Goal: Information Seeking & Learning: Check status

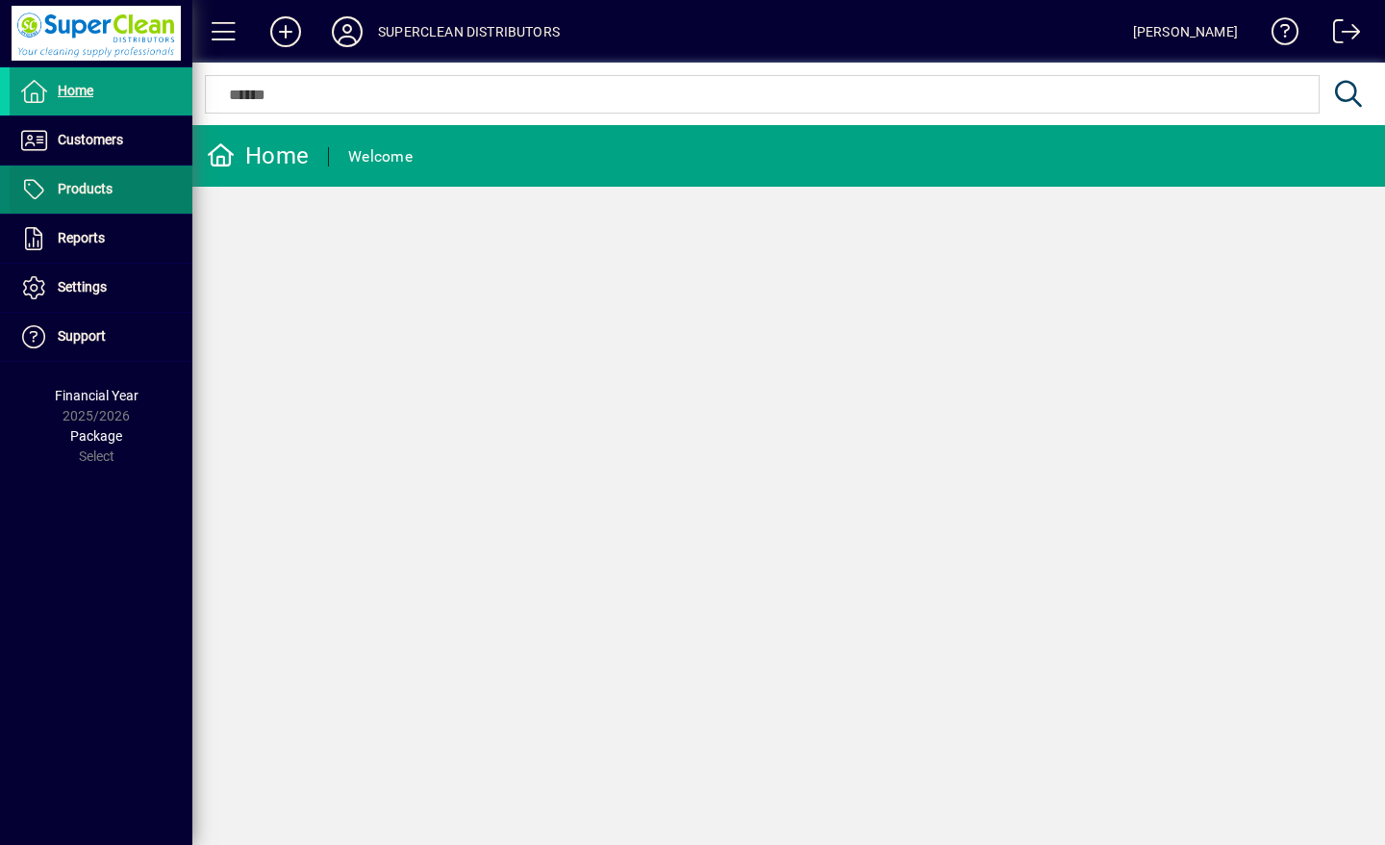
click at [54, 145] on span "Customers" at bounding box center [67, 140] width 114 height 23
click at [40, 197] on icon at bounding box center [33, 189] width 29 height 23
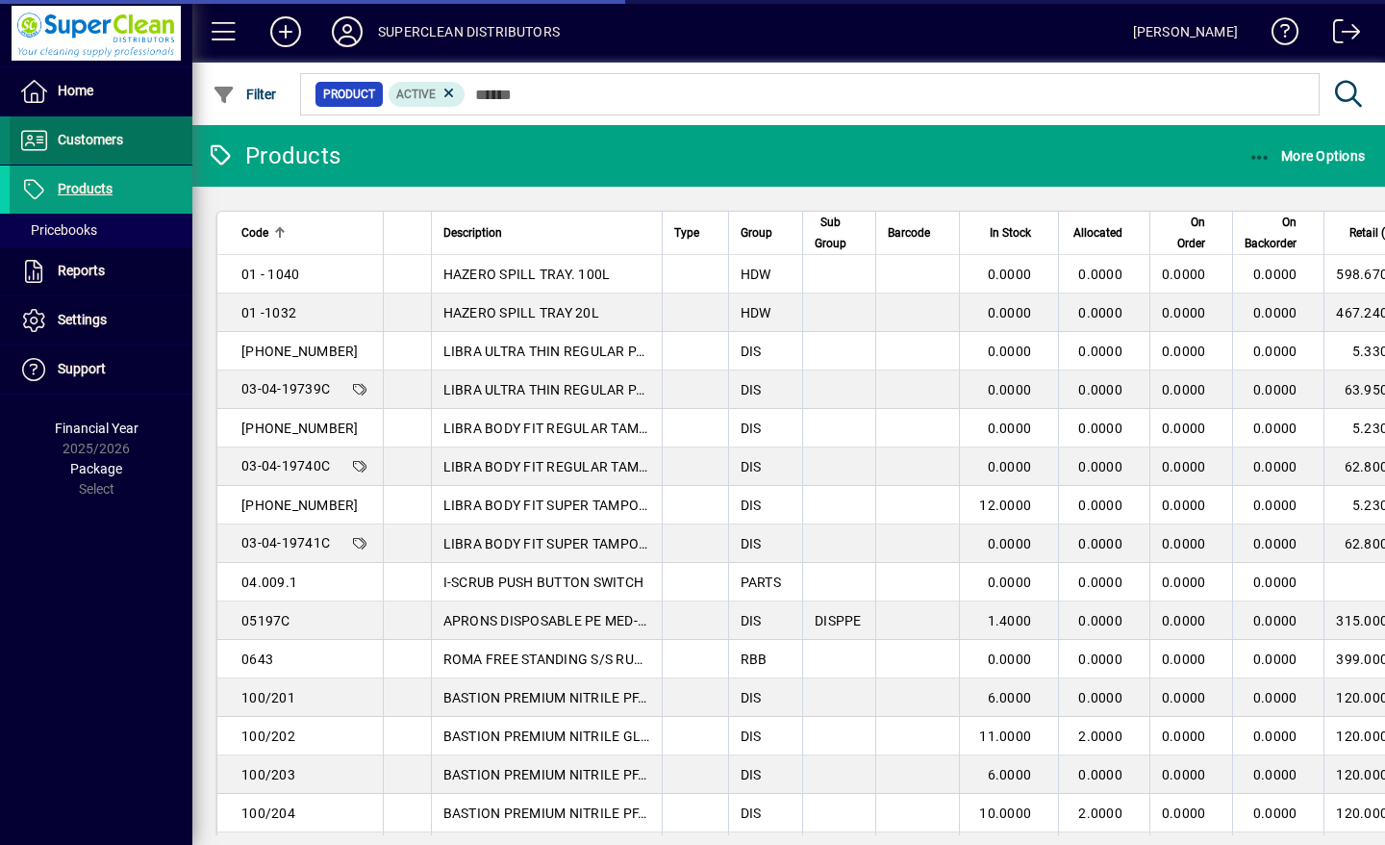
click at [61, 139] on span "Customers" at bounding box center [90, 139] width 65 height 15
click at [82, 144] on span "Customers" at bounding box center [90, 139] width 65 height 15
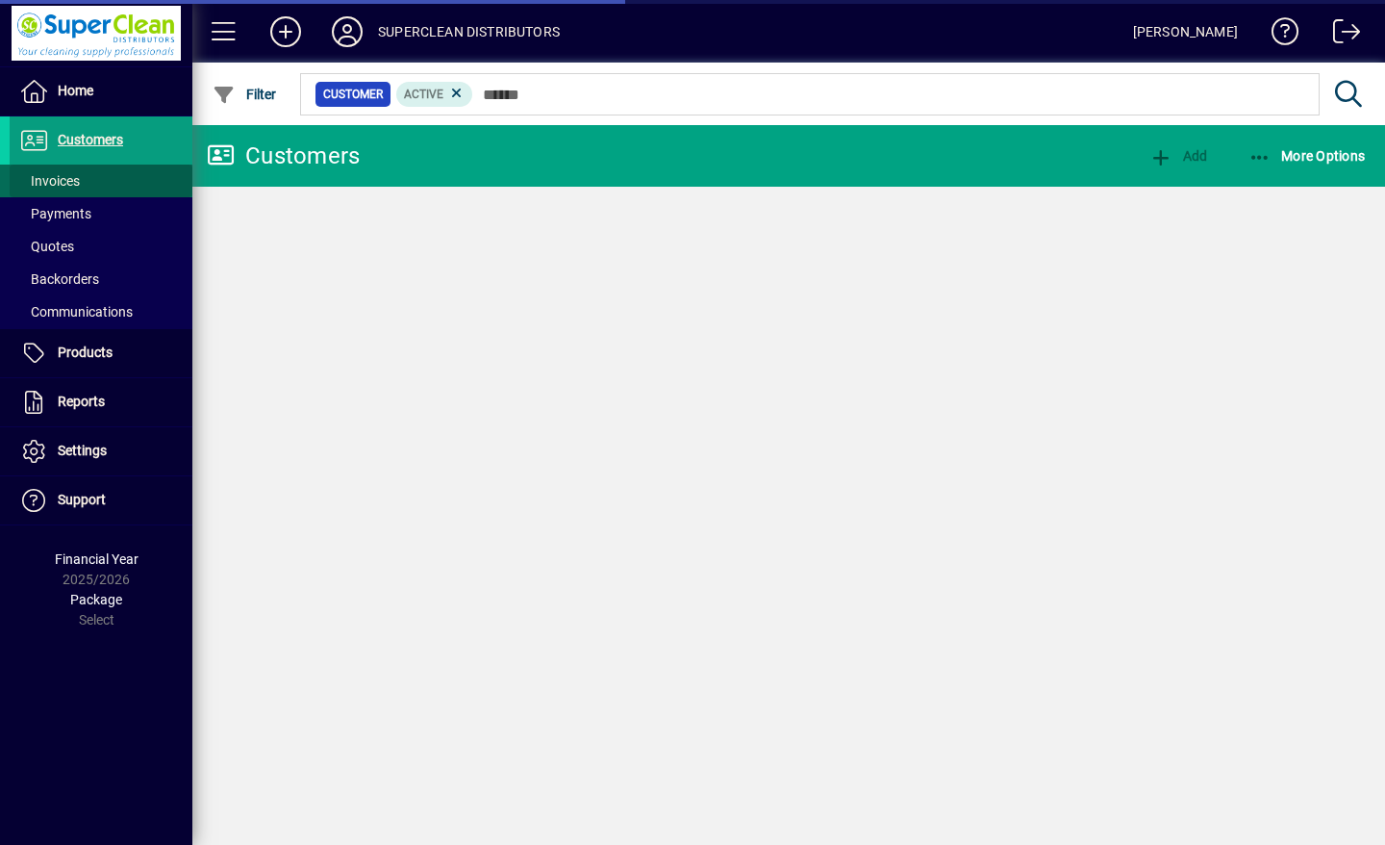
click at [52, 187] on span "Invoices" at bounding box center [49, 180] width 61 height 15
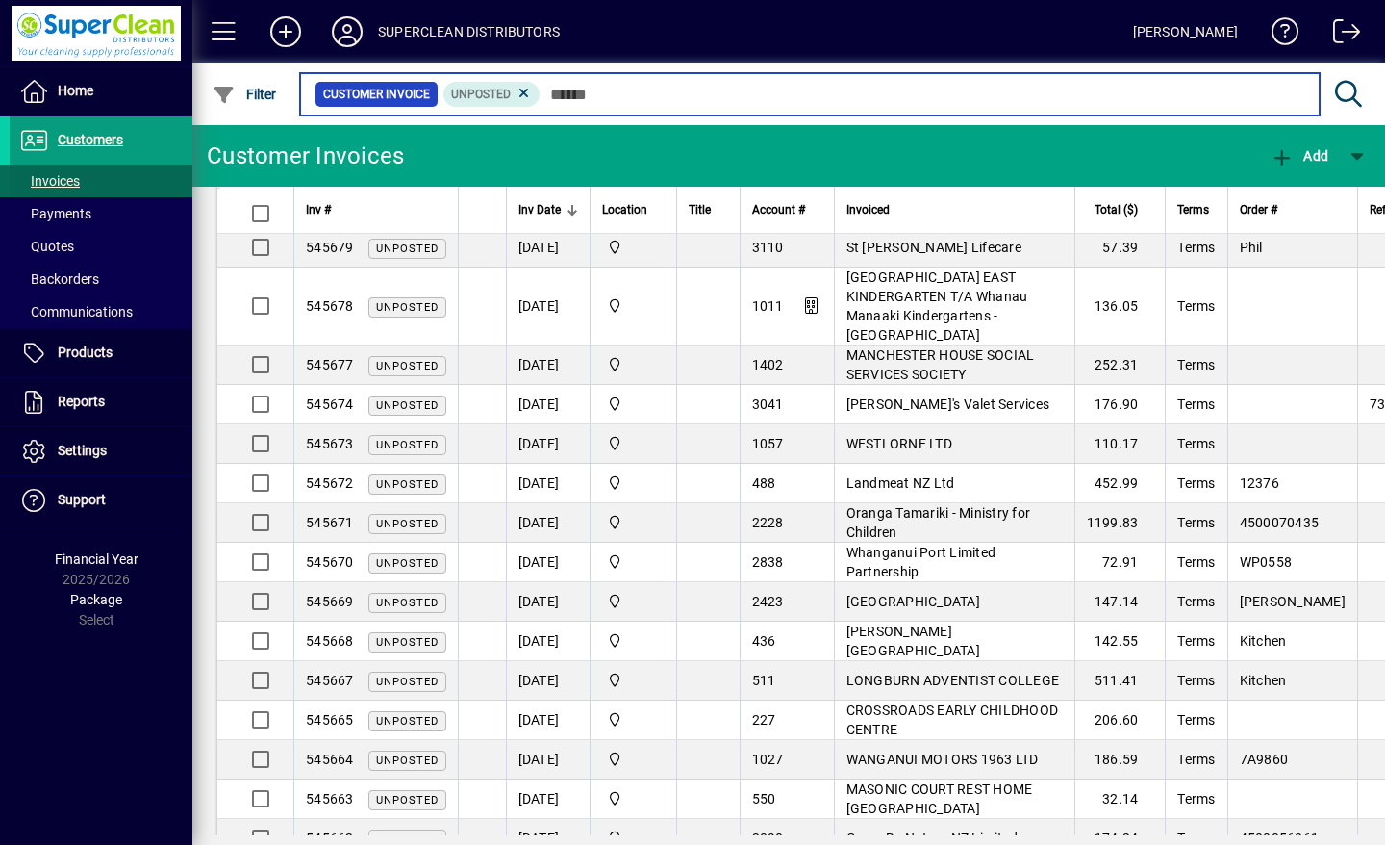
scroll to position [680, 0]
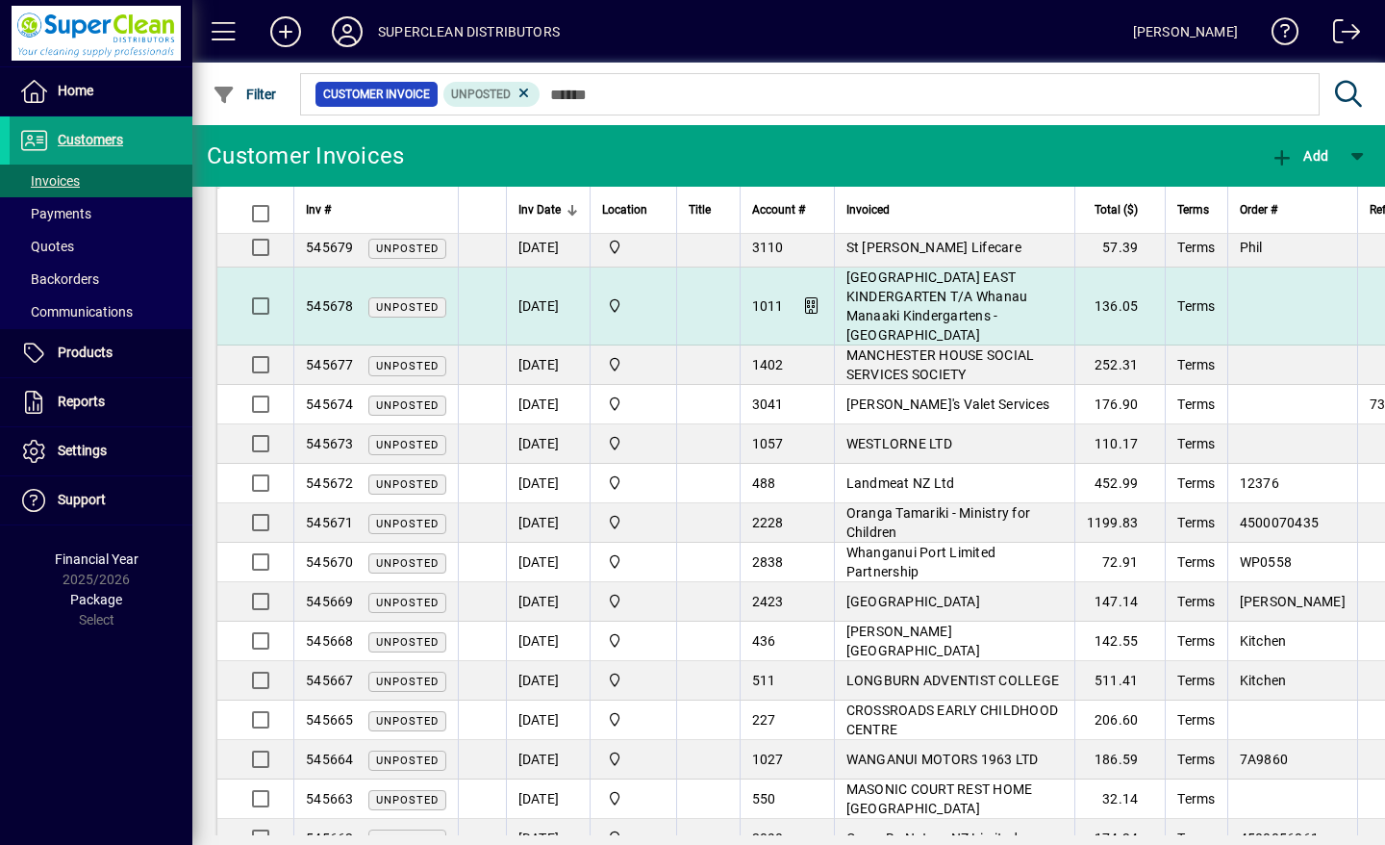
click at [939, 267] on td "[GEOGRAPHIC_DATA] EAST KINDERGARTEN T/A Whanau Manaaki Kindergartens - [GEOGRAP…" at bounding box center [954, 306] width 240 height 78
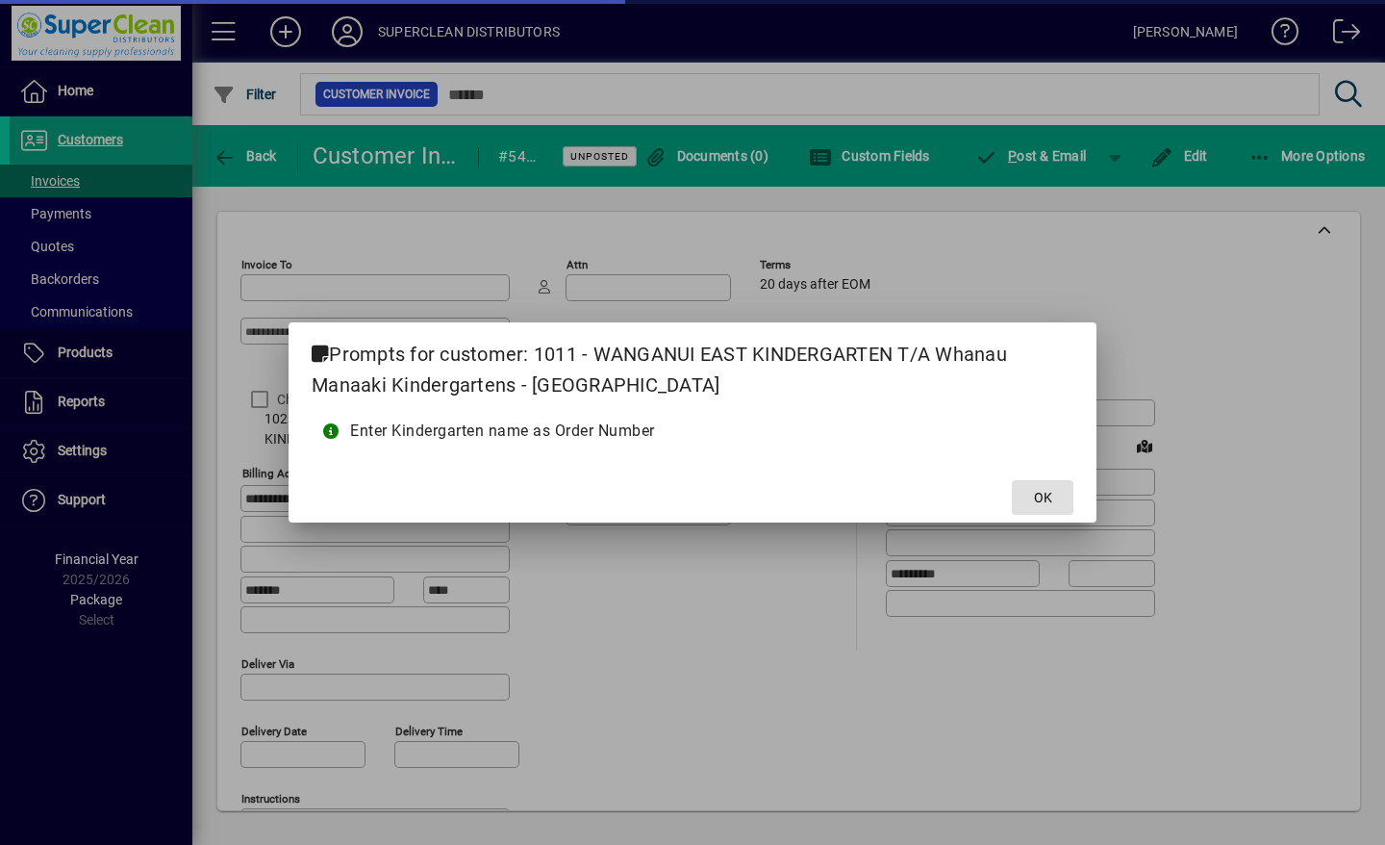
type input "**********"
click at [1038, 502] on span "OK" at bounding box center [1043, 498] width 18 height 20
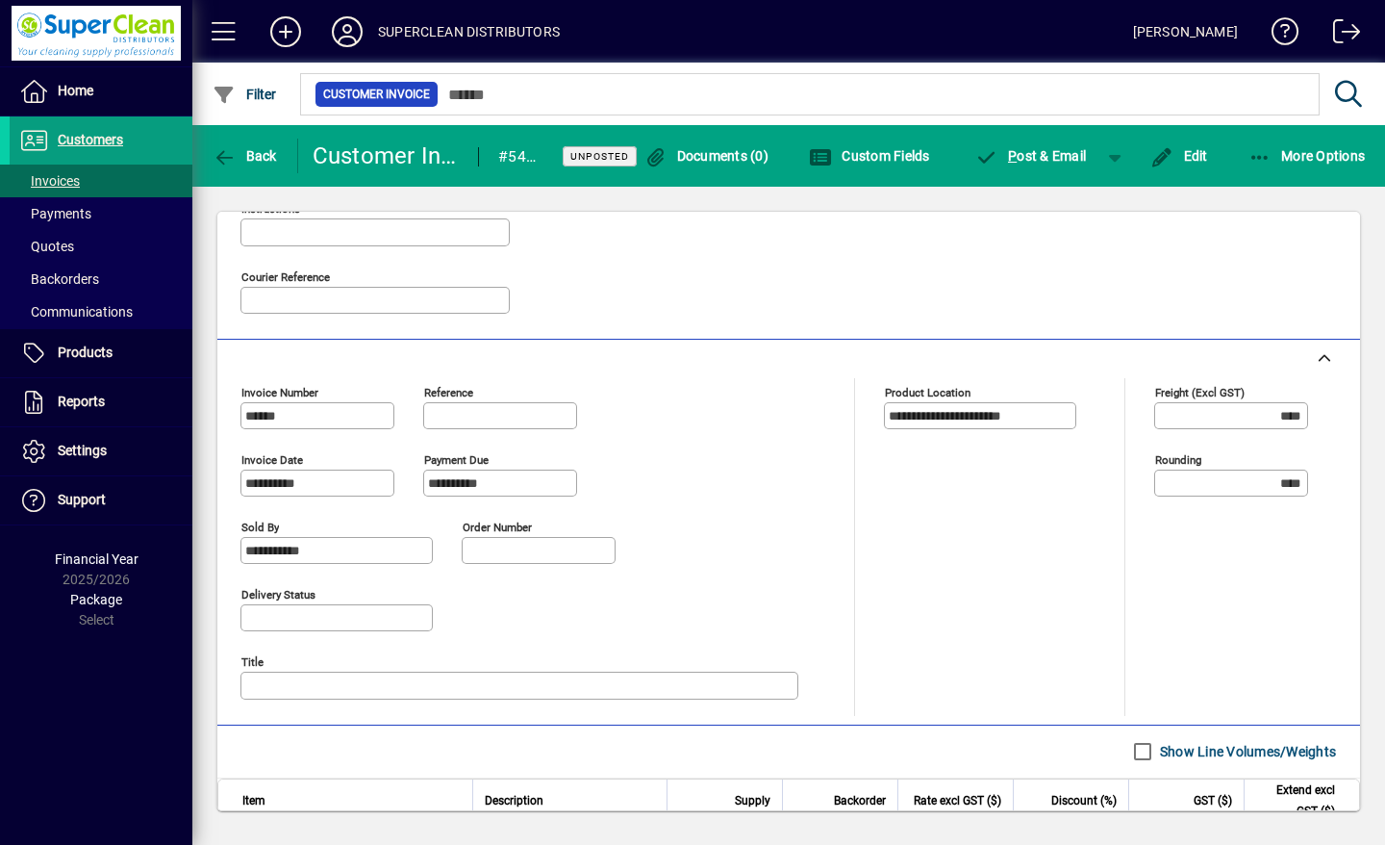
scroll to position [788, 0]
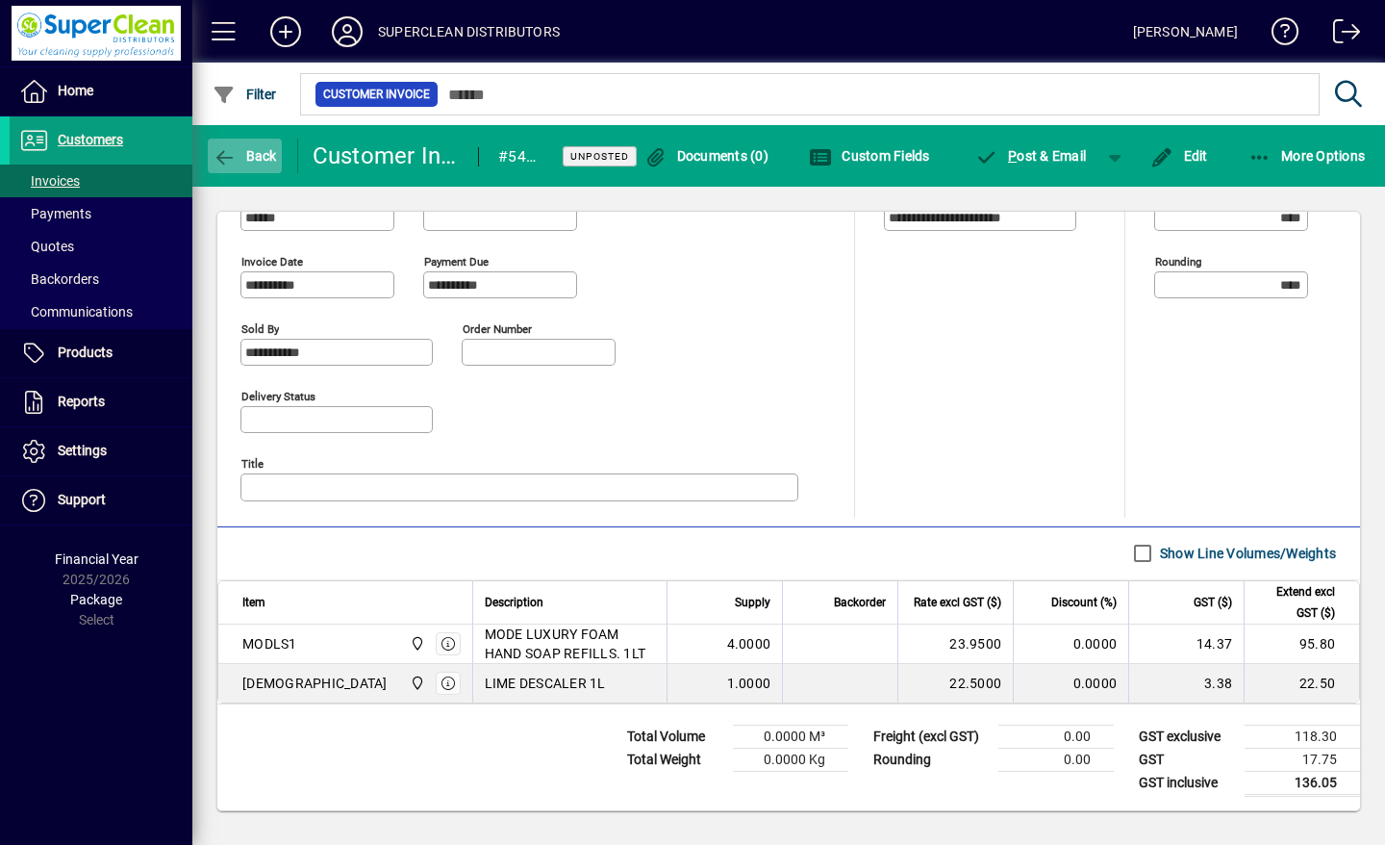
click at [220, 155] on icon "button" at bounding box center [225, 157] width 24 height 19
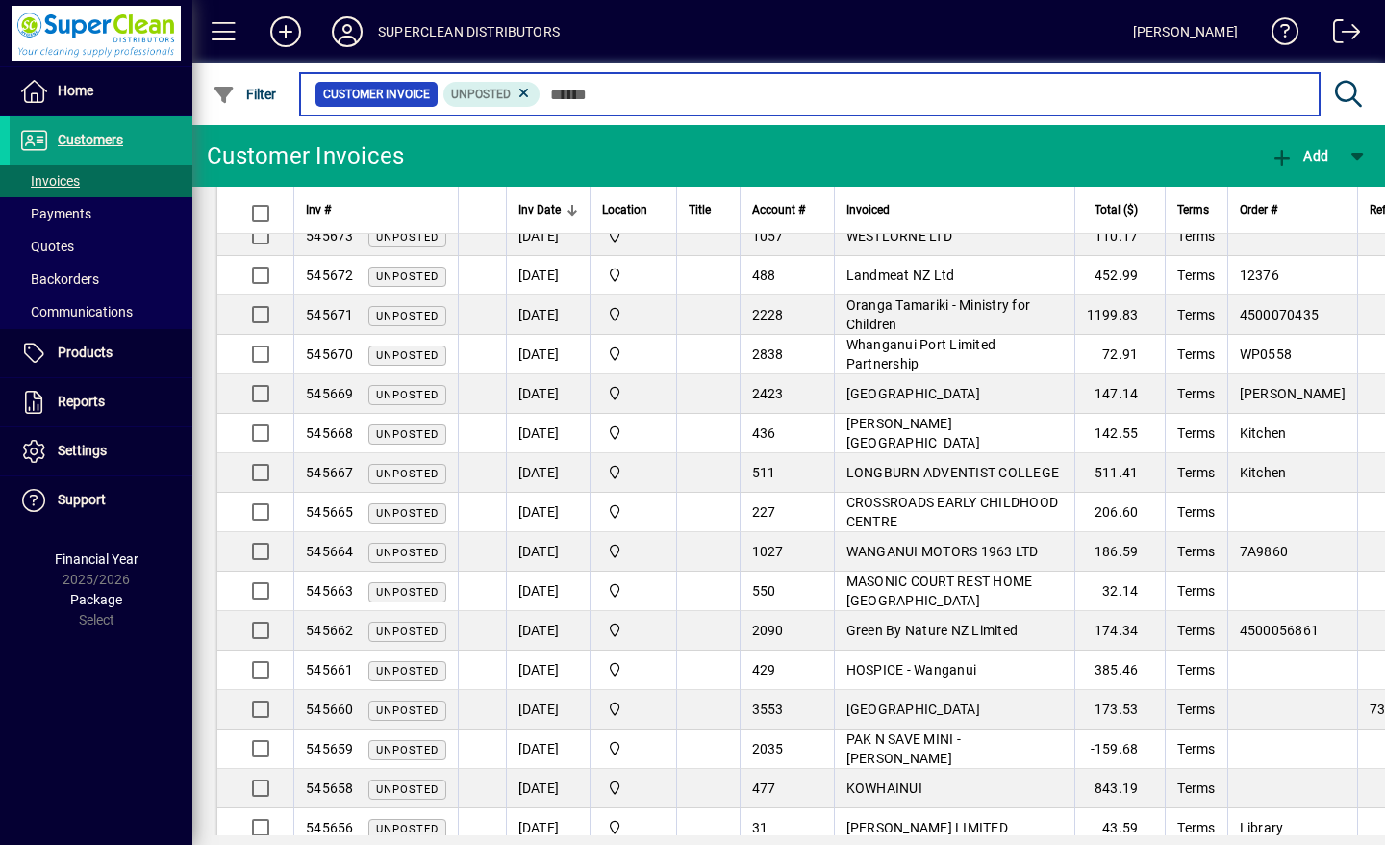
scroll to position [885, 0]
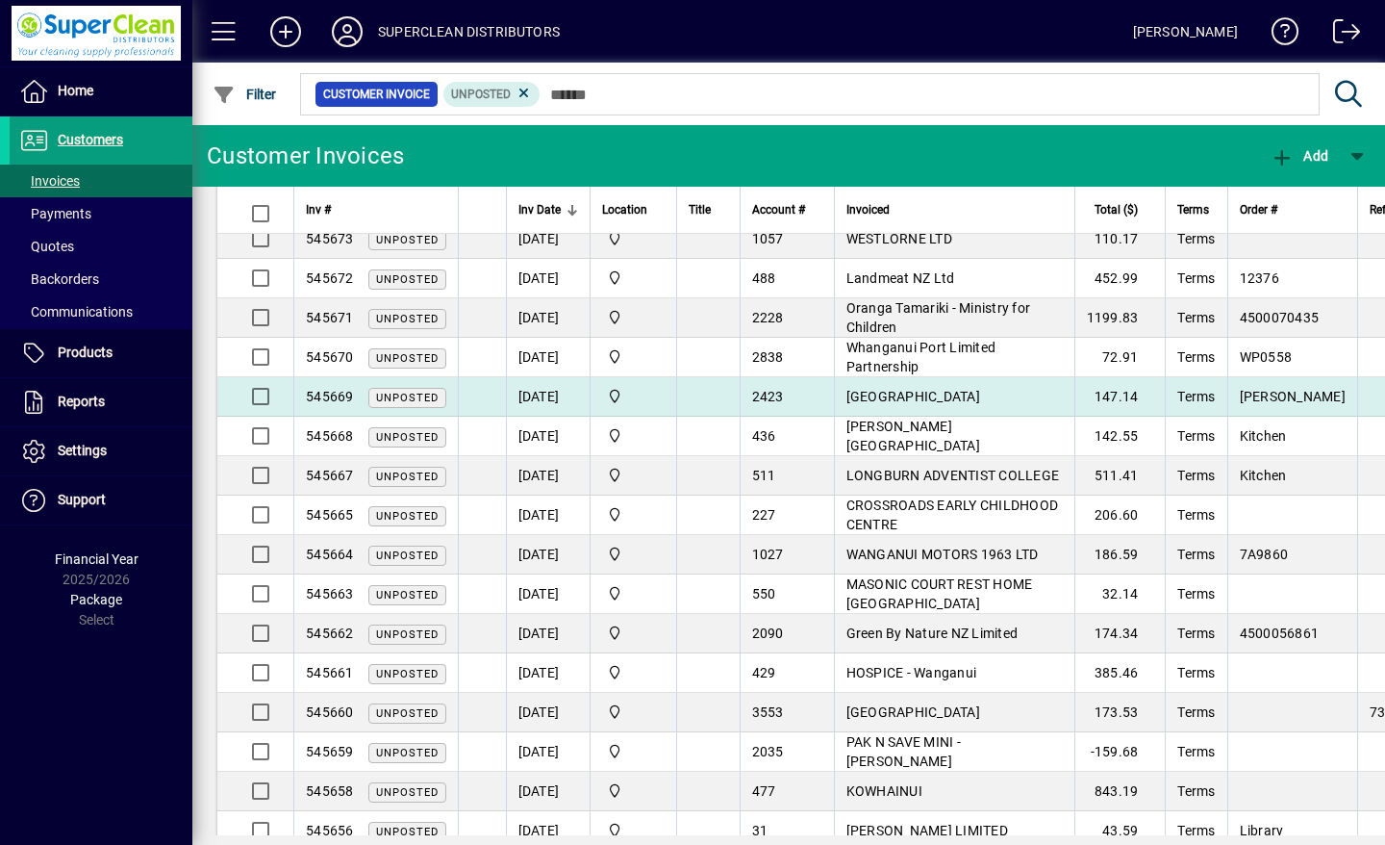
click at [548, 377] on td "[DATE]" at bounding box center [548, 396] width 84 height 39
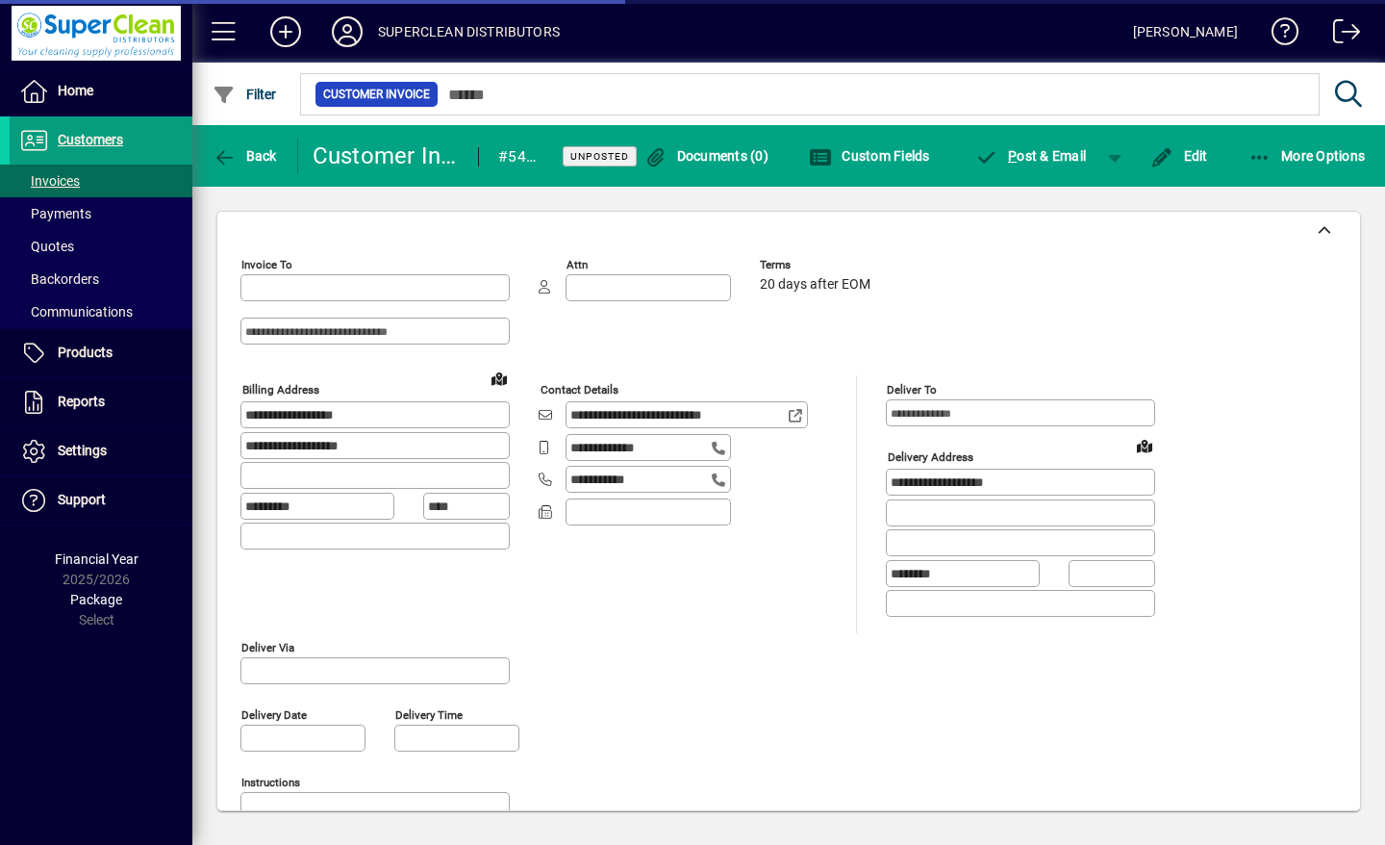
type input "**********"
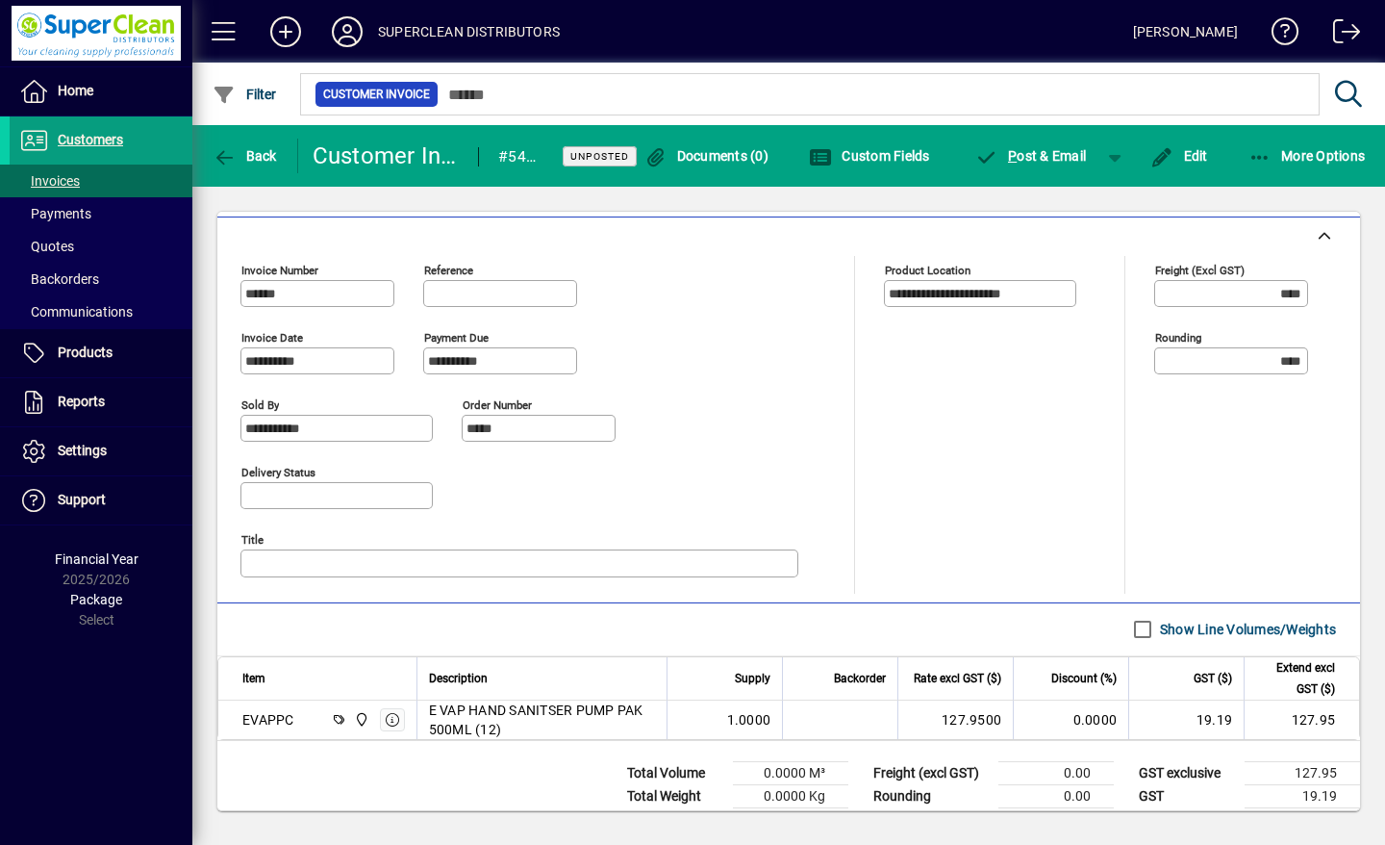
scroll to position [695, 0]
click at [226, 158] on icon "button" at bounding box center [225, 157] width 24 height 19
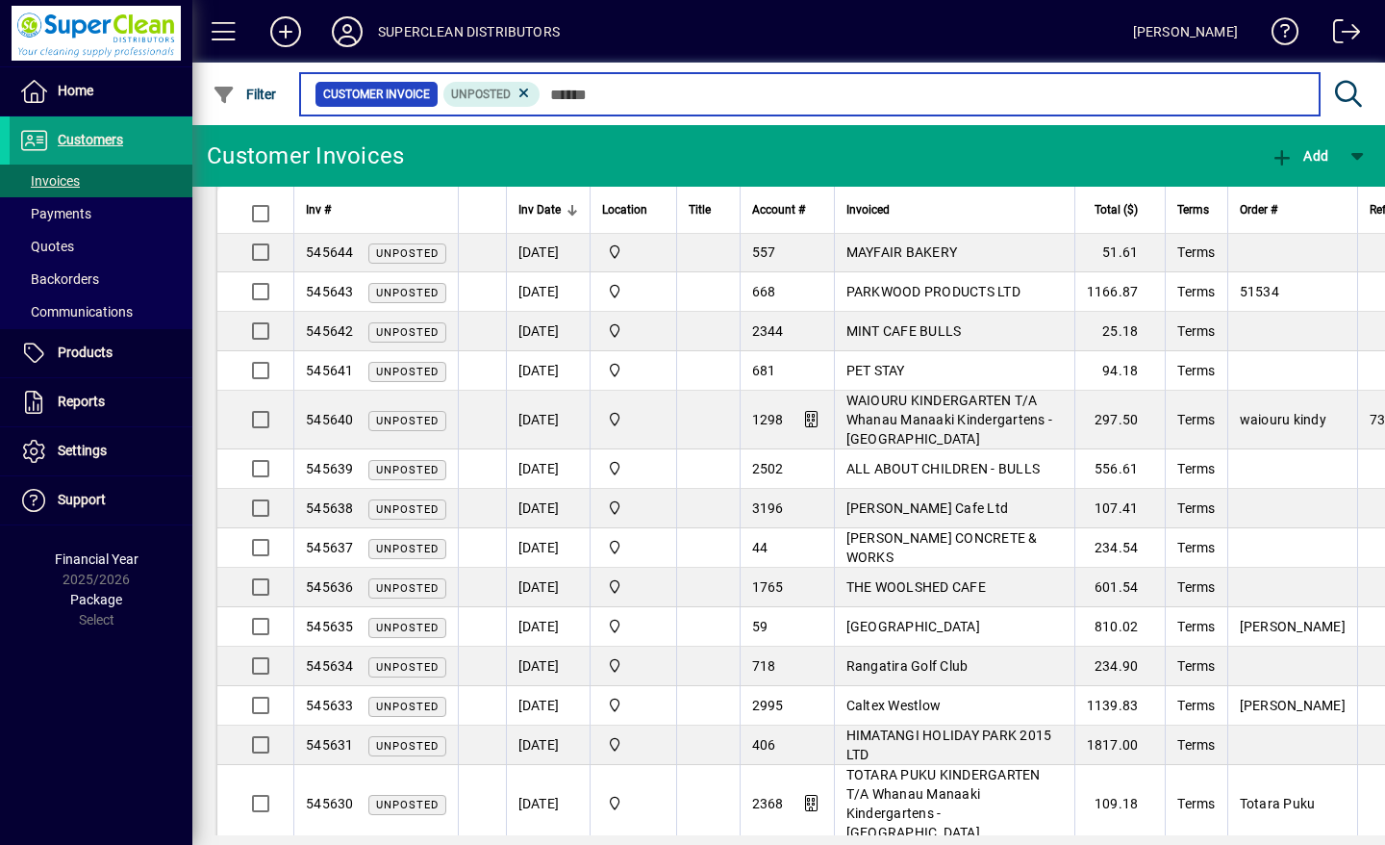
scroll to position [1820, 0]
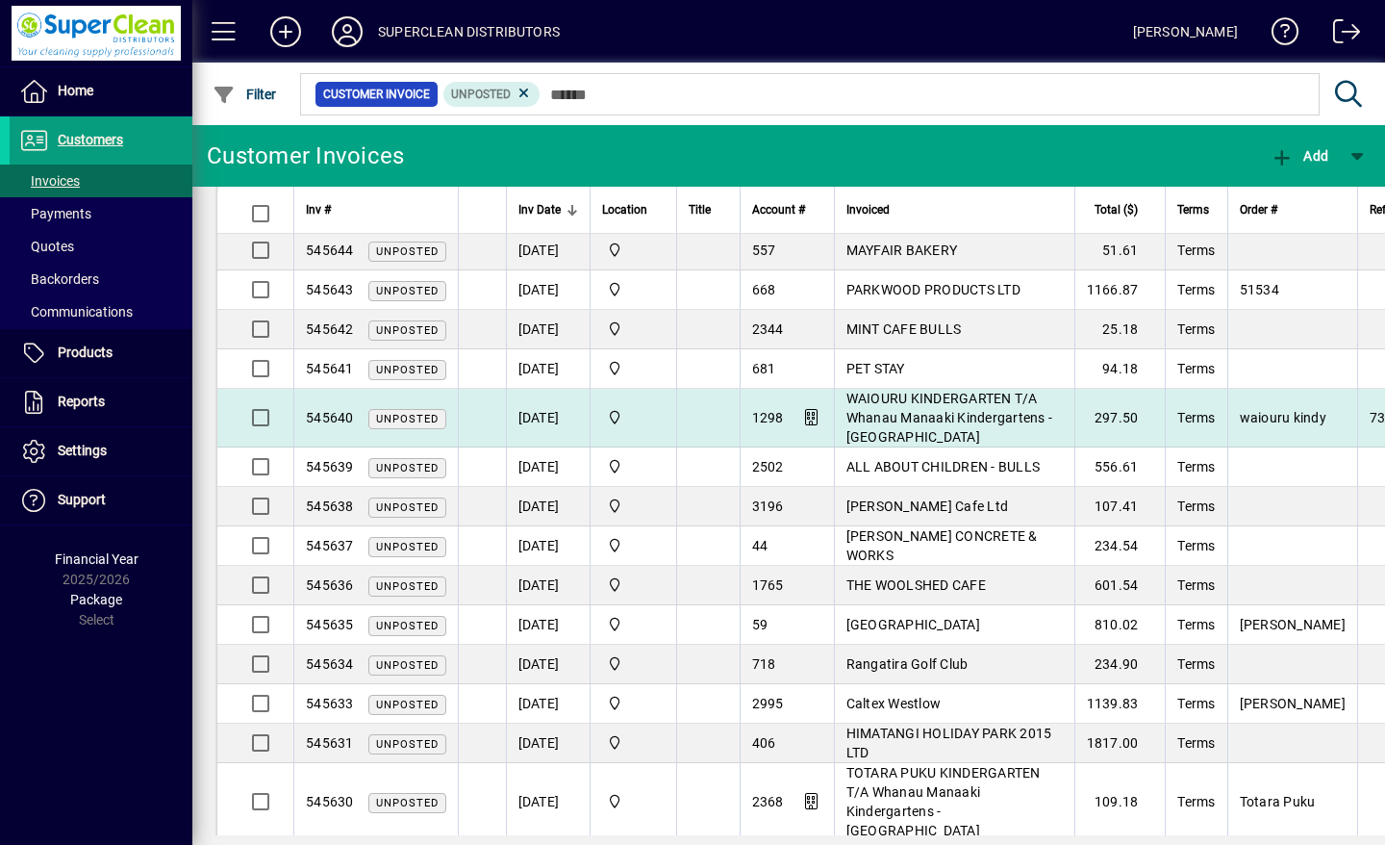
click at [936, 391] on span "WAIOURU KINDERGARTEN T/A Whanau Manaaki Kindergartens - [GEOGRAPHIC_DATA]" at bounding box center [949, 418] width 207 height 54
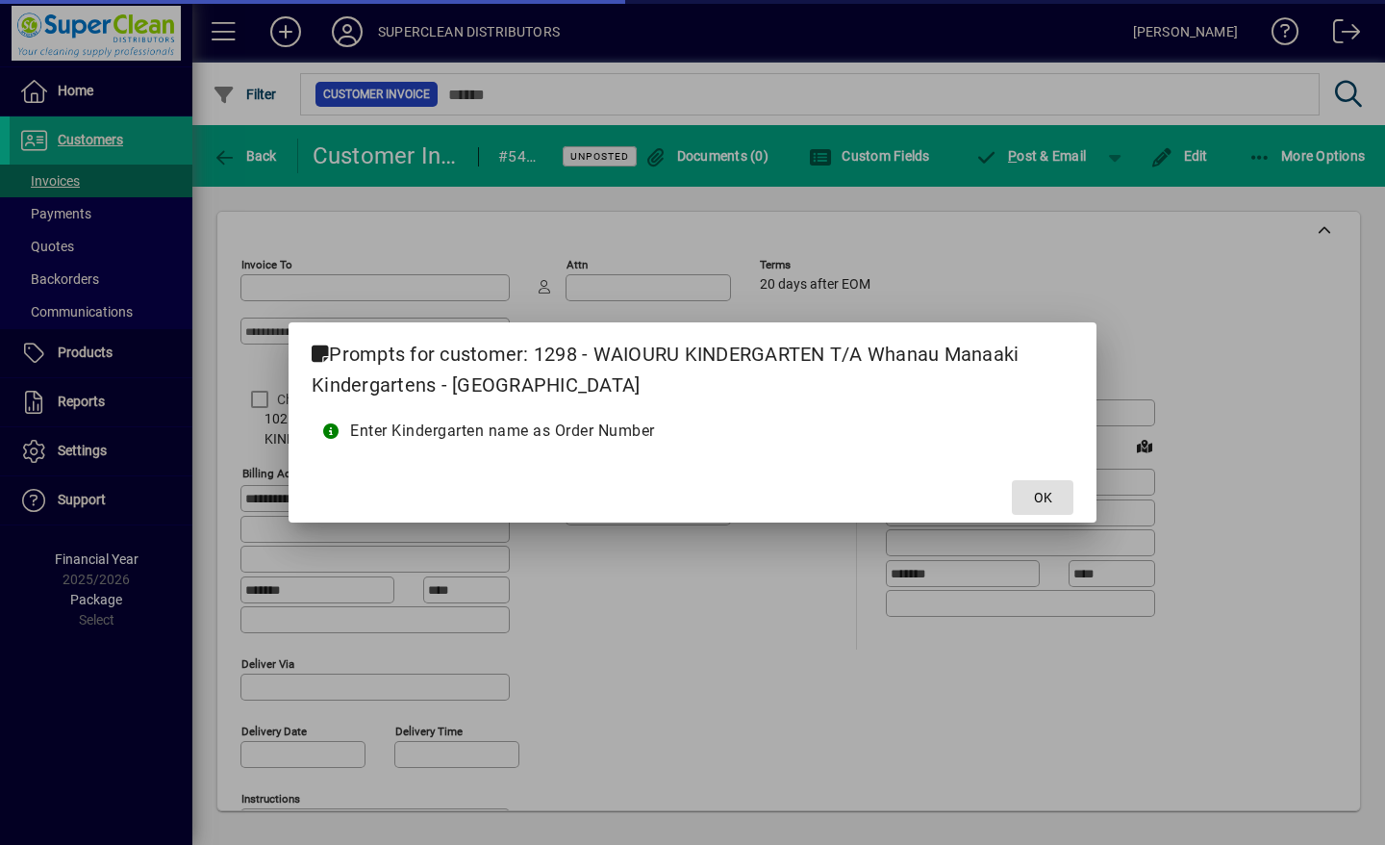
type input "**********"
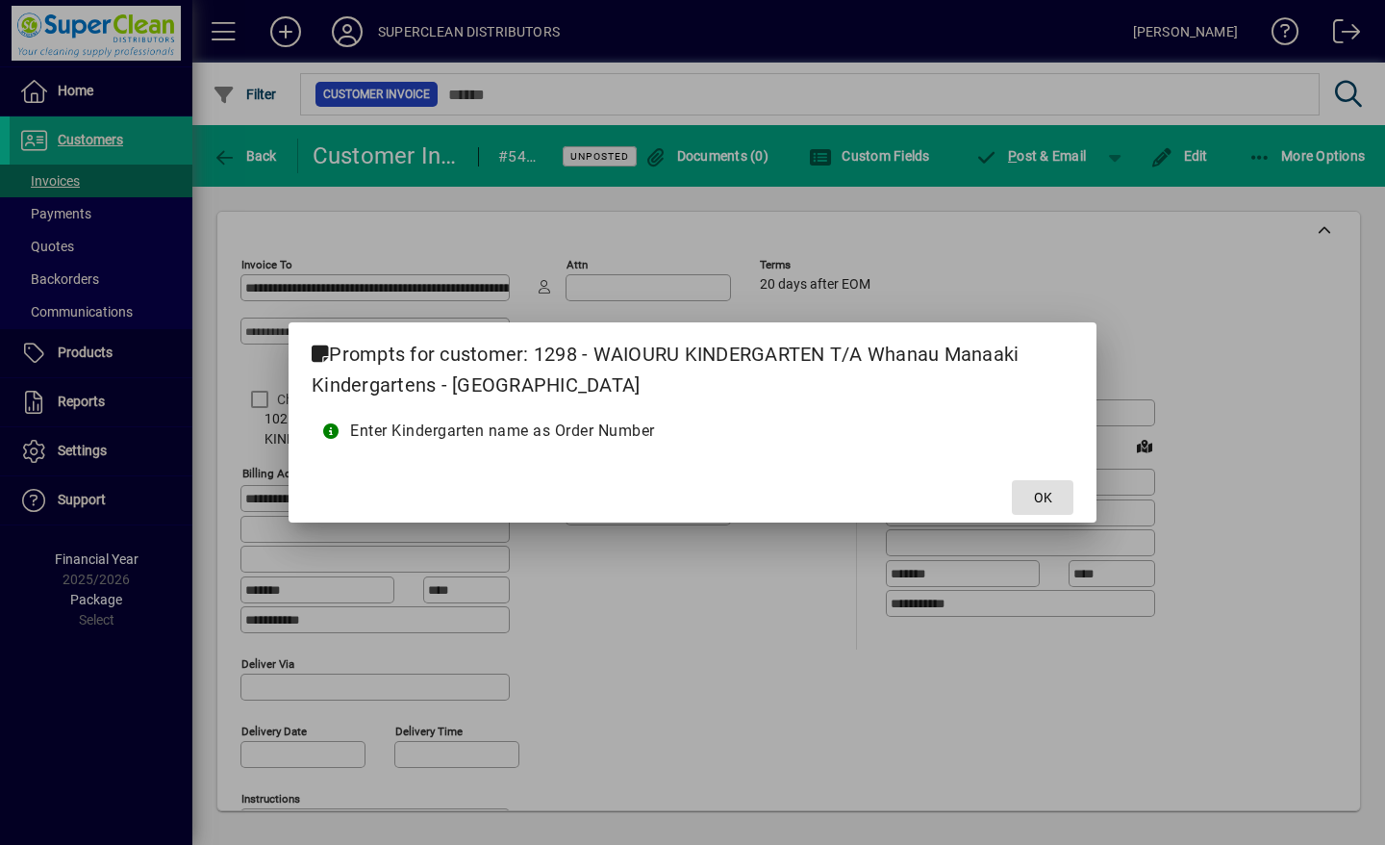
click at [1043, 490] on span "OK" at bounding box center [1043, 498] width 18 height 20
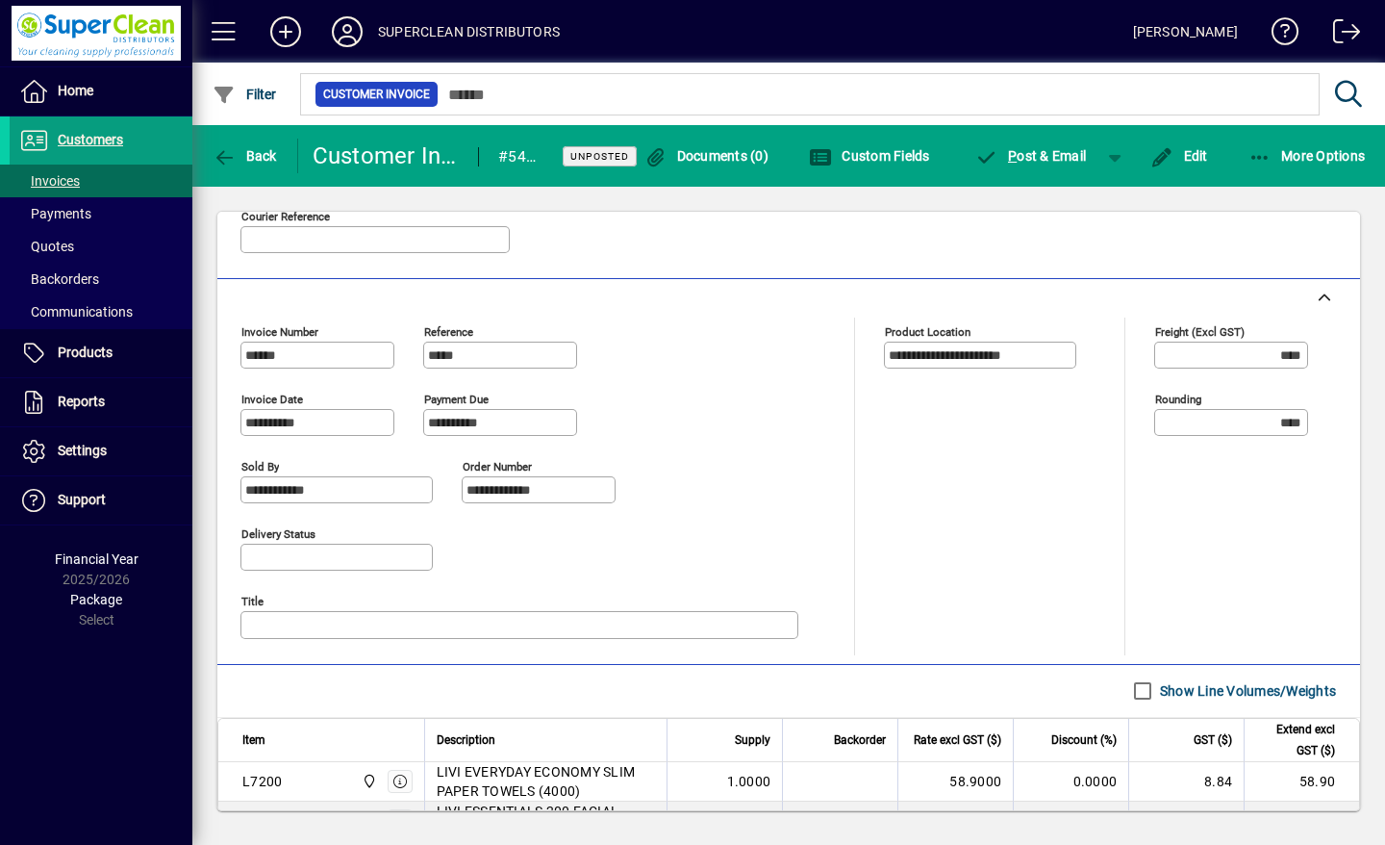
scroll to position [651, 0]
click at [240, 162] on span "Back" at bounding box center [245, 155] width 64 height 15
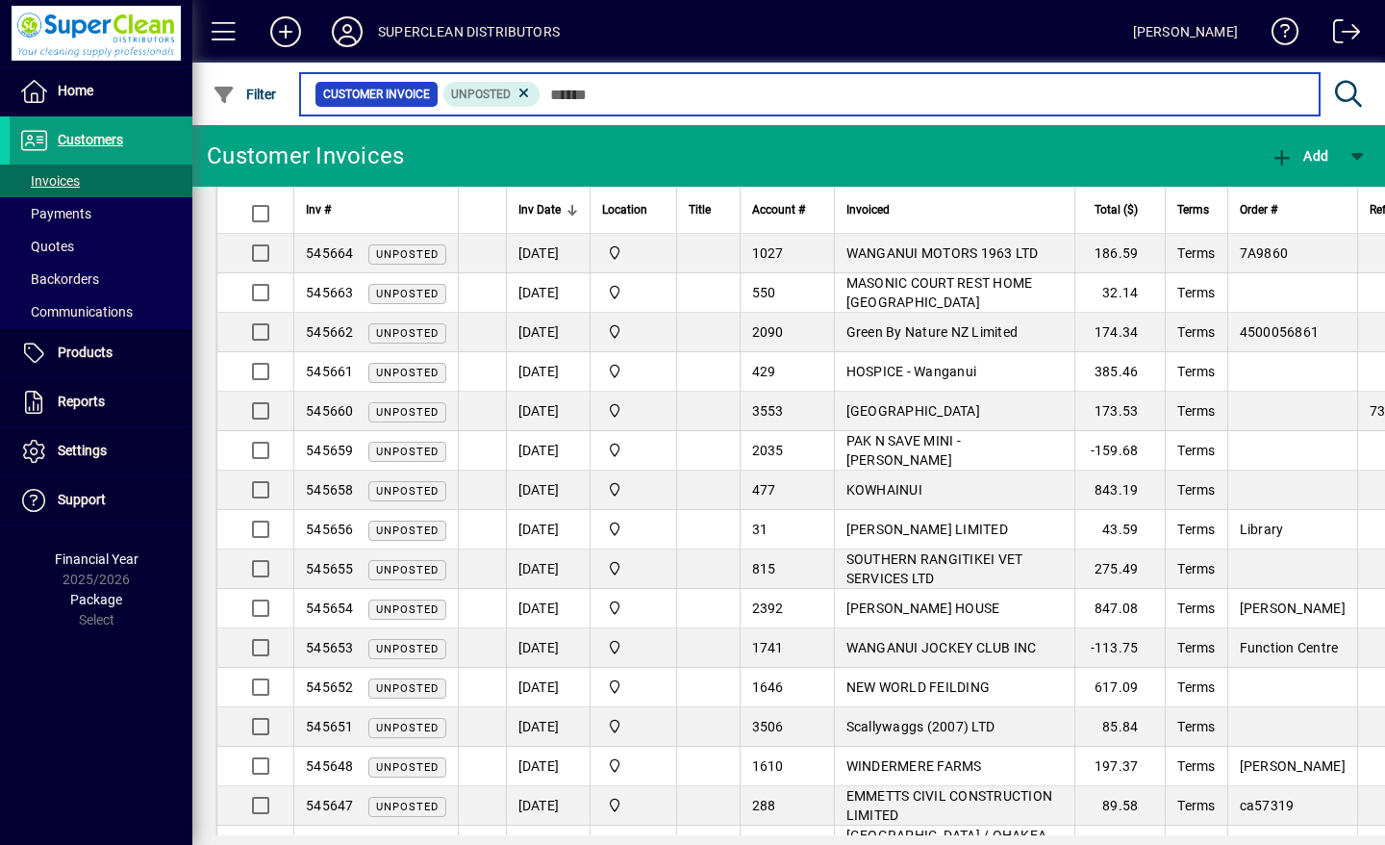
scroll to position [1184, 0]
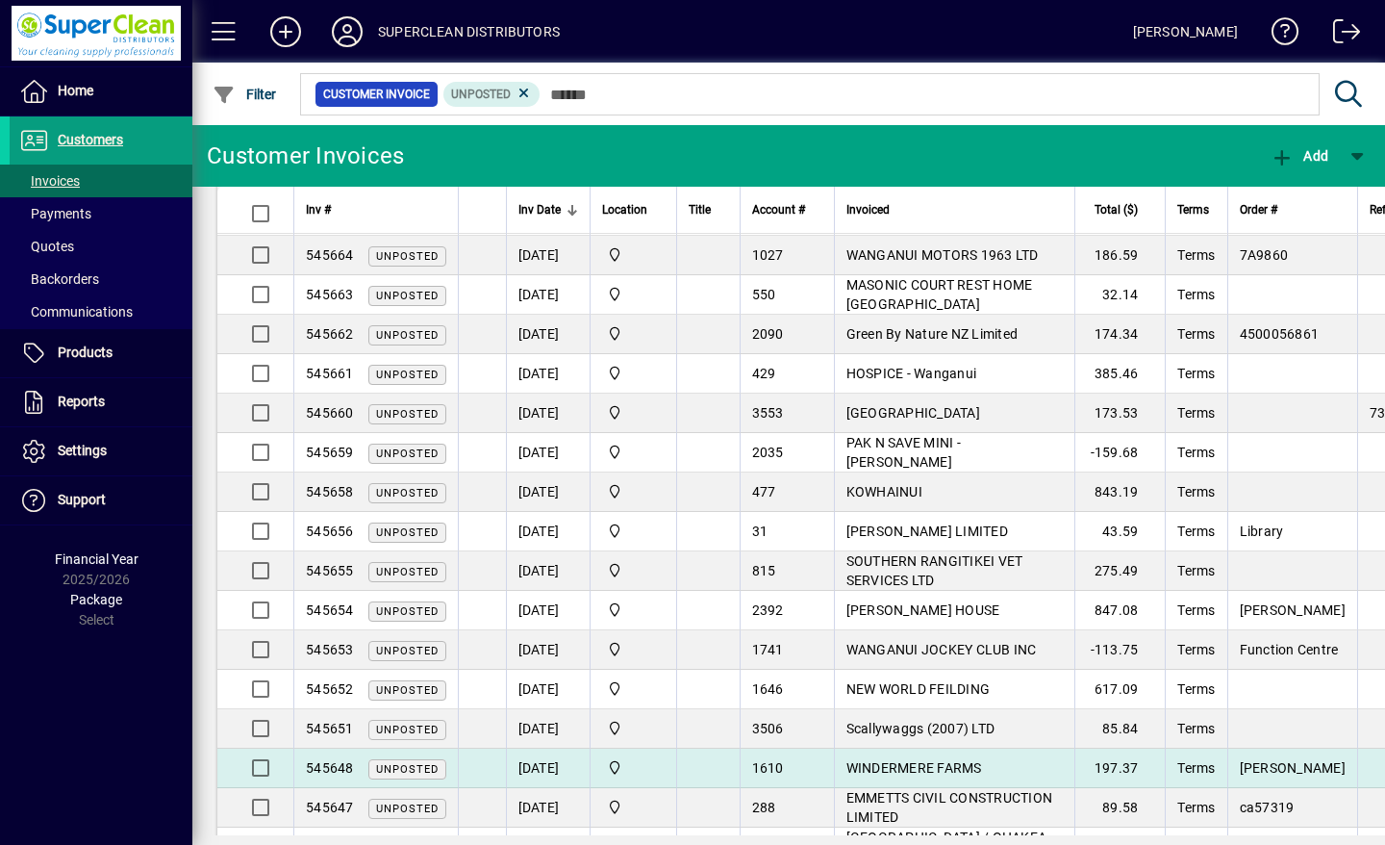
click at [889, 760] on span "WINDERMERE FARMS" at bounding box center [914, 767] width 136 height 15
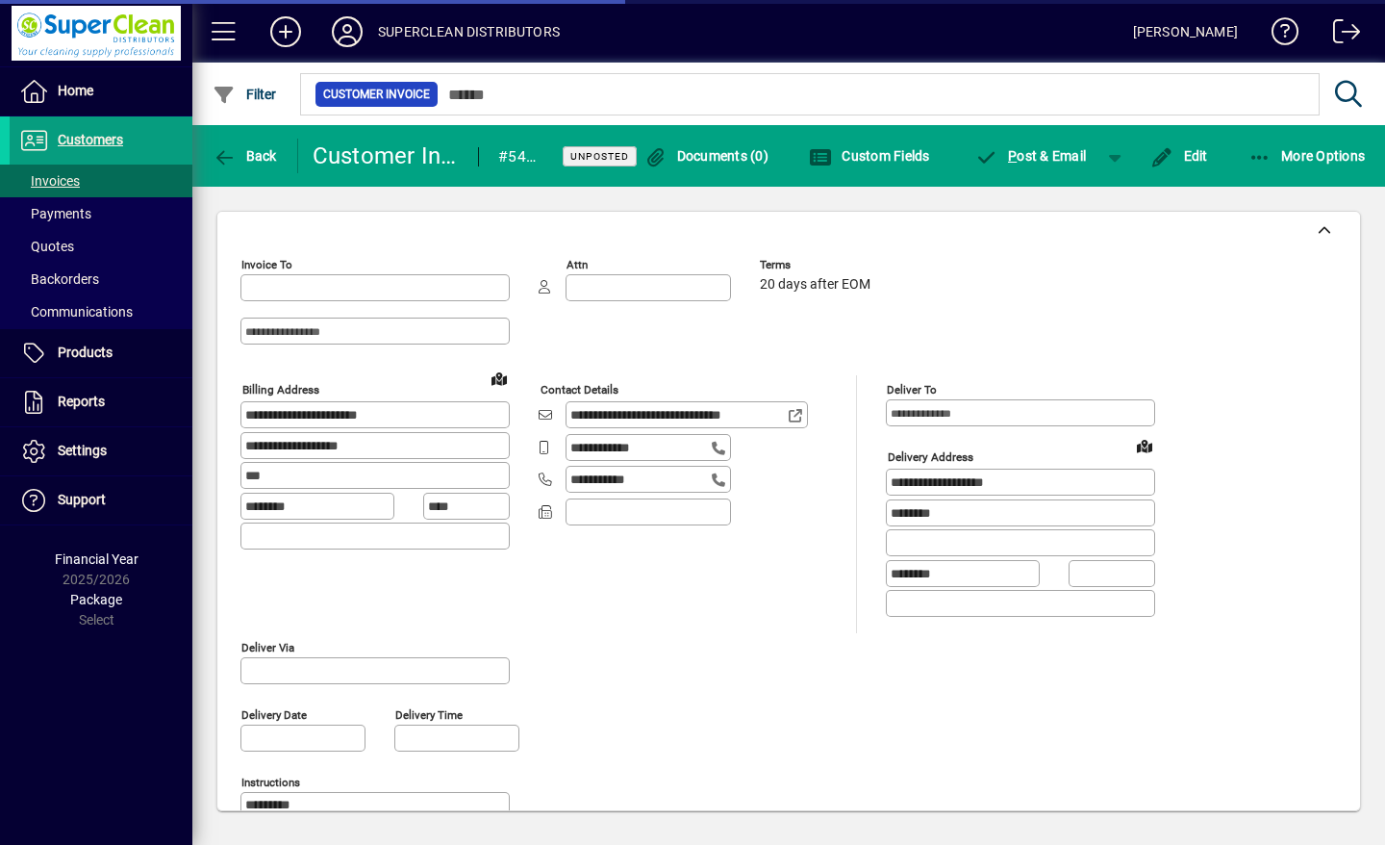
type input "**********"
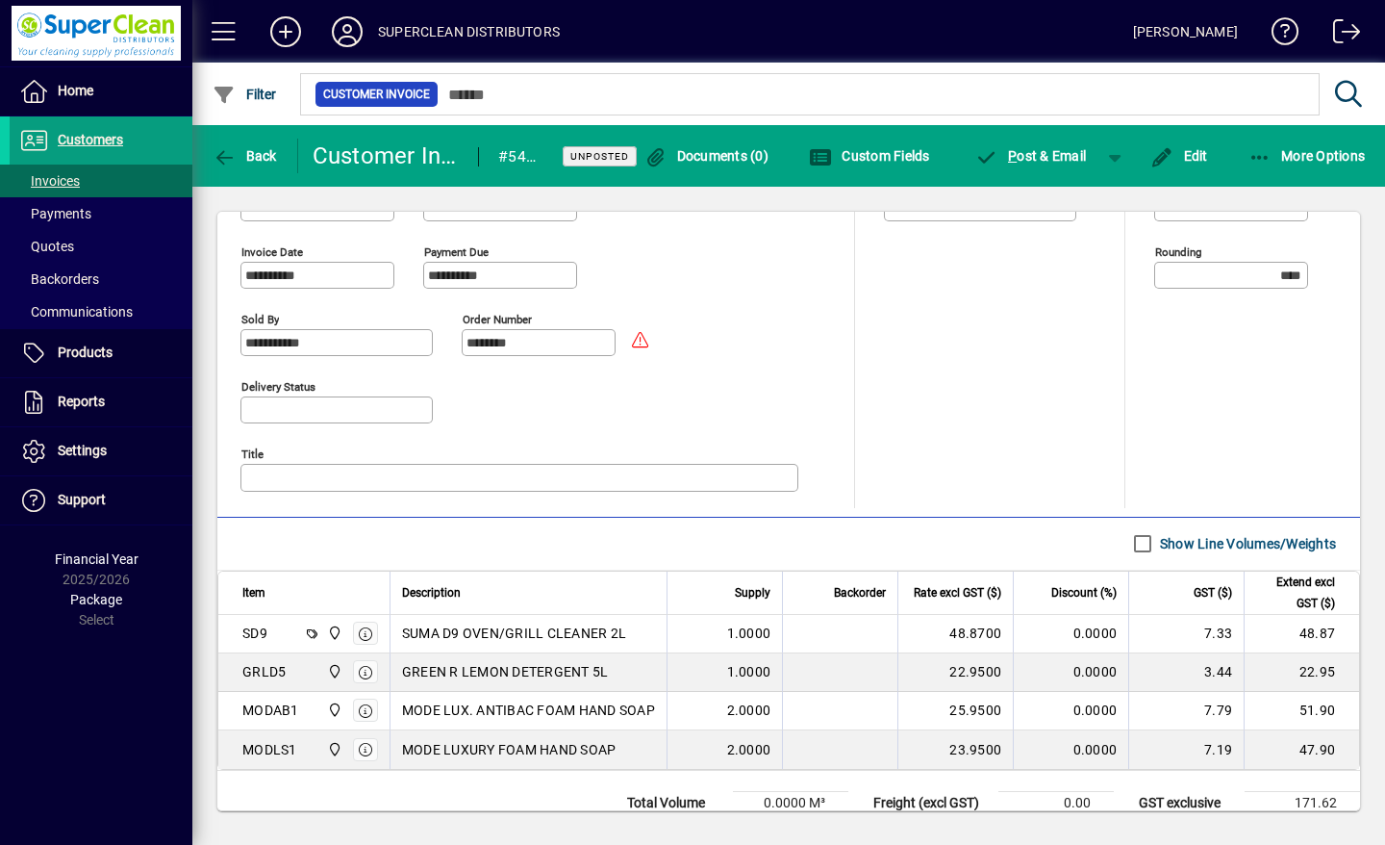
scroll to position [786, 0]
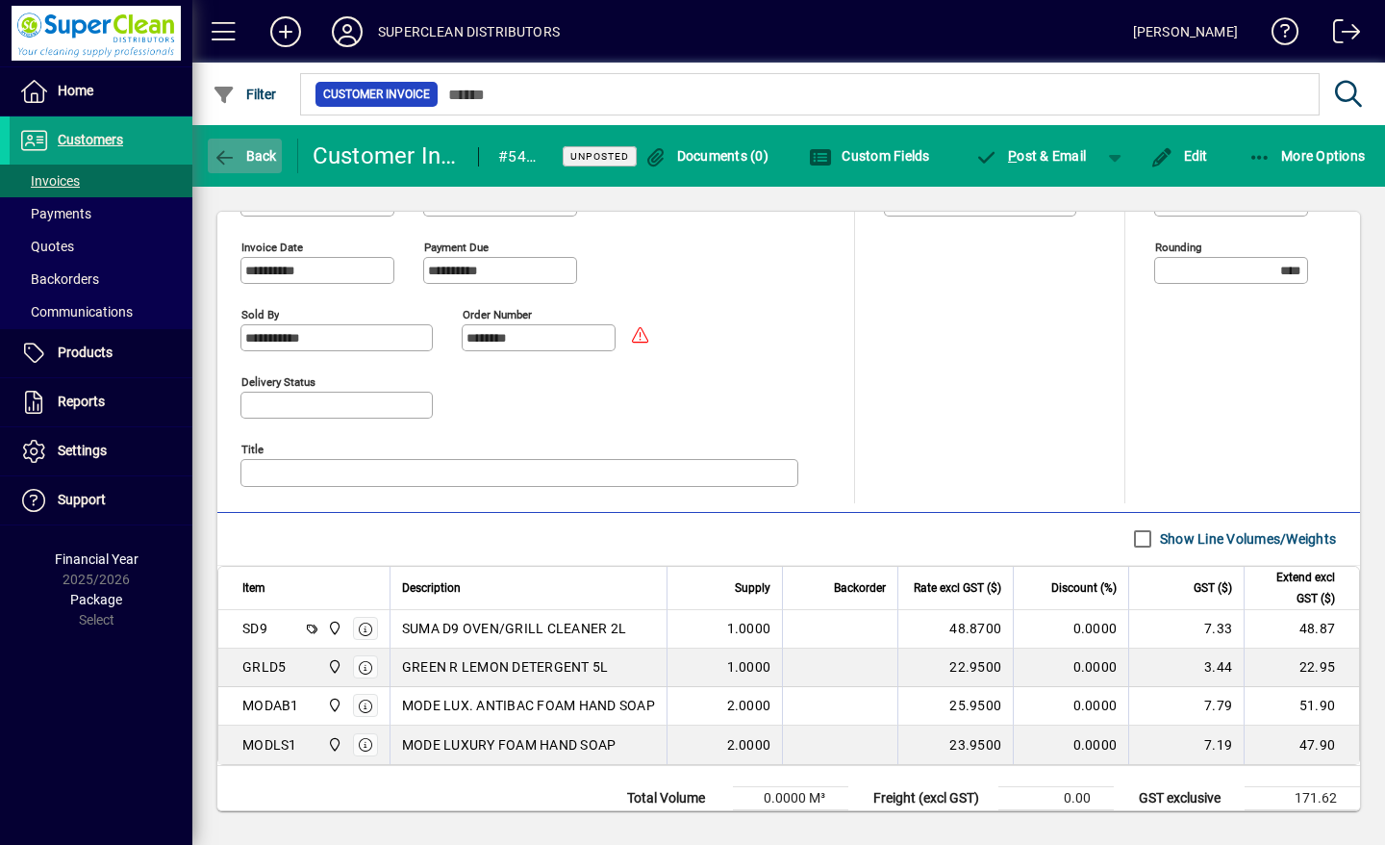
click at [217, 146] on span "button" at bounding box center [245, 156] width 74 height 46
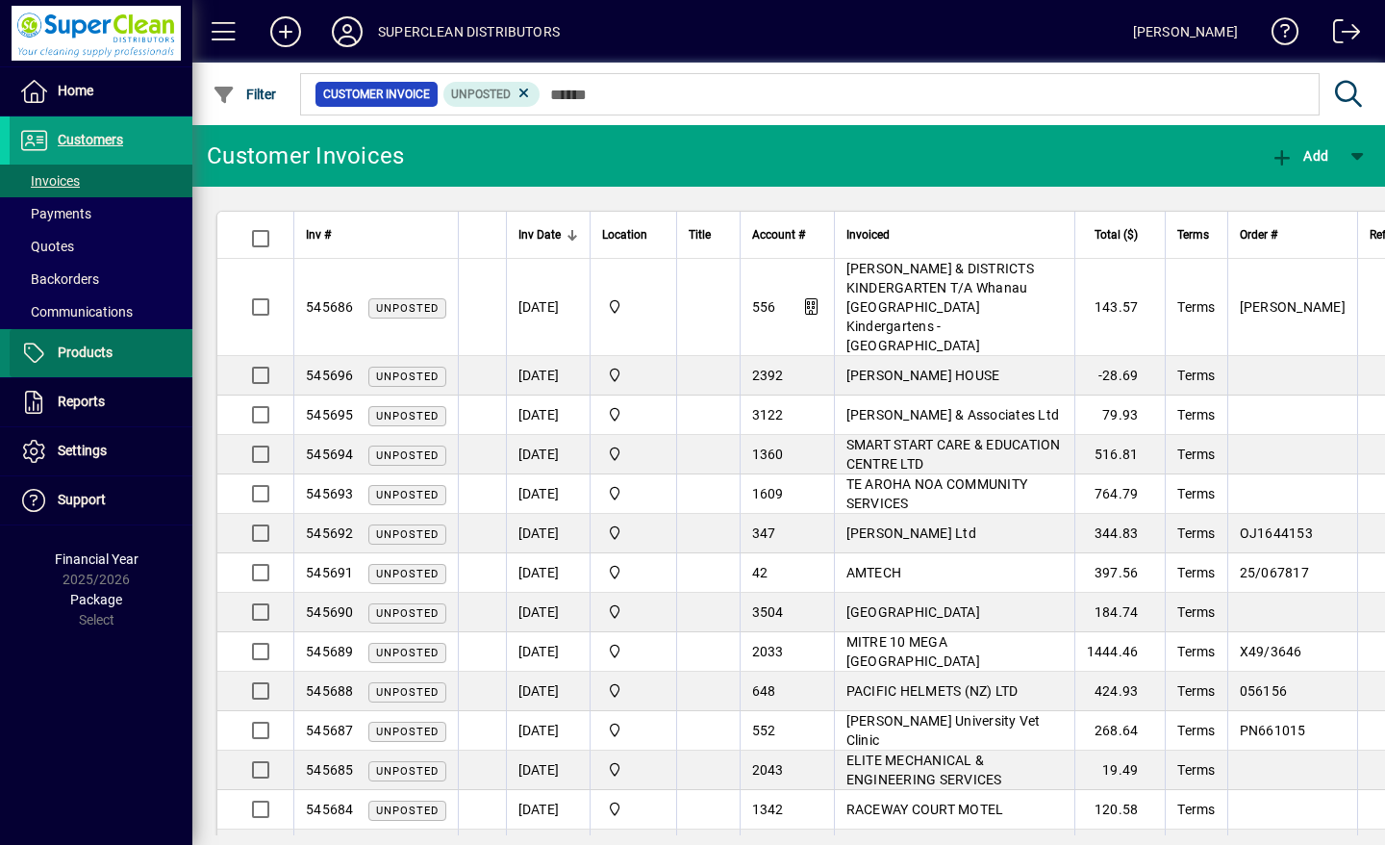
click at [89, 350] on span "Products" at bounding box center [85, 351] width 55 height 15
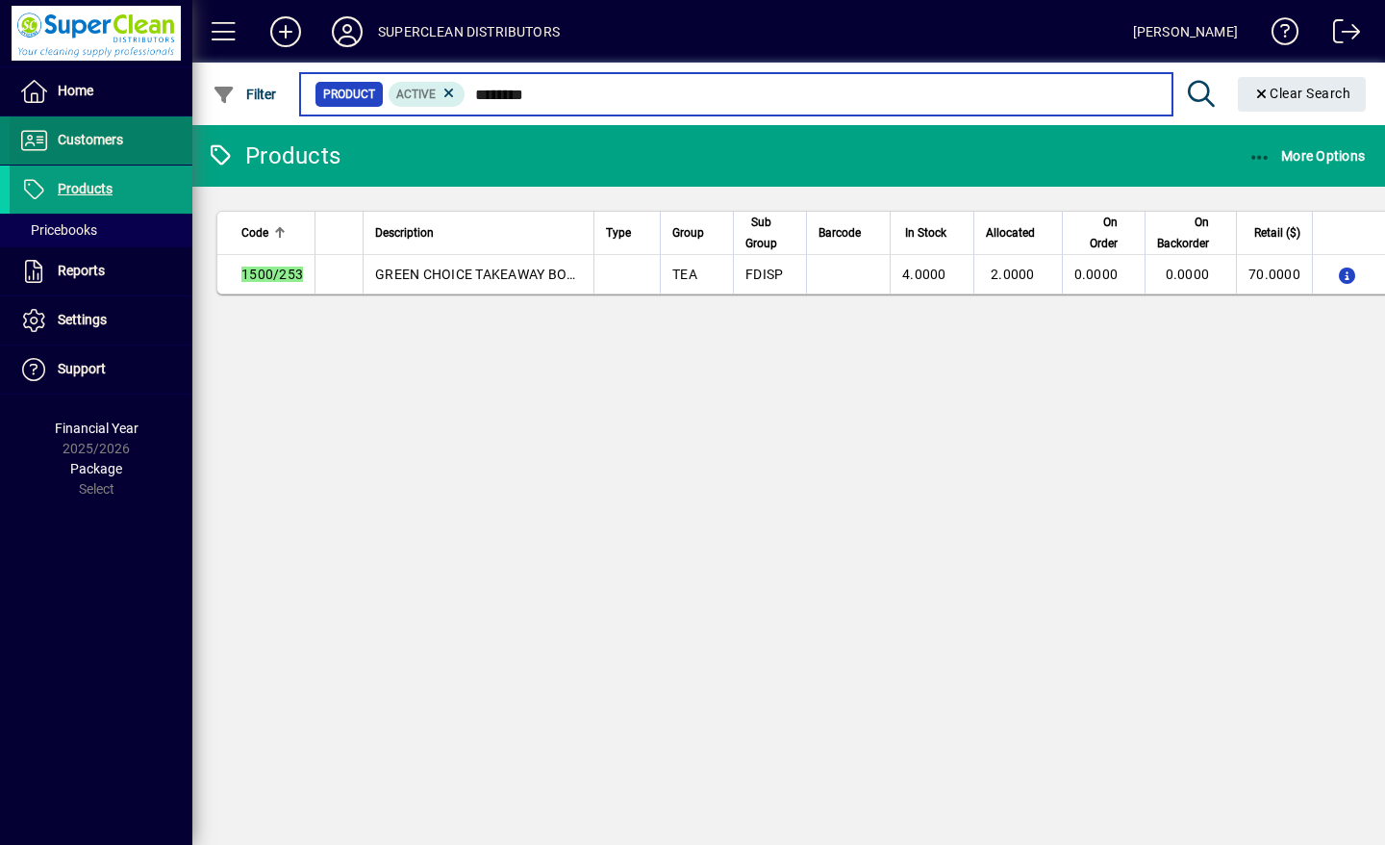
type input "********"
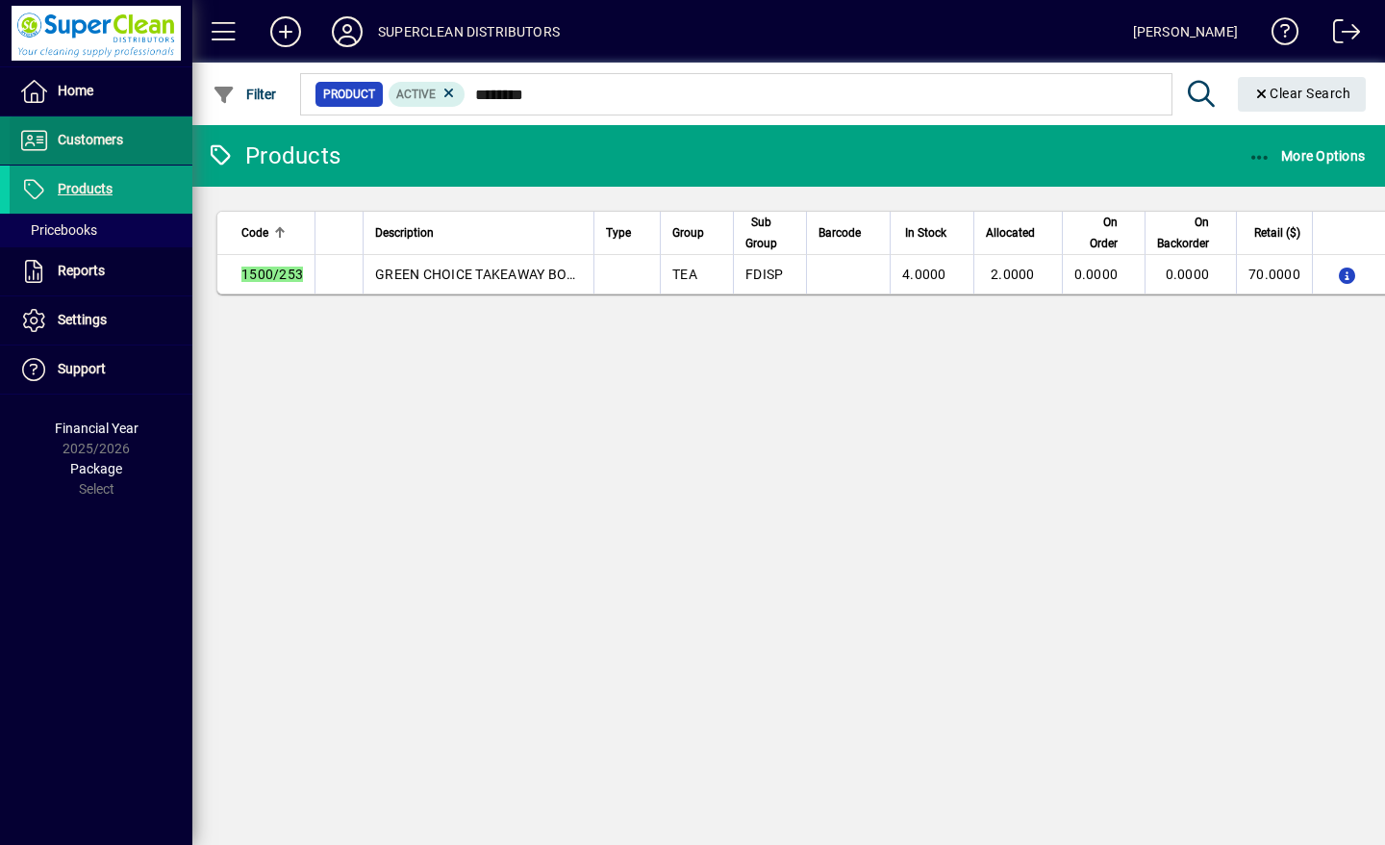
click at [97, 135] on span "Customers" at bounding box center [90, 139] width 65 height 15
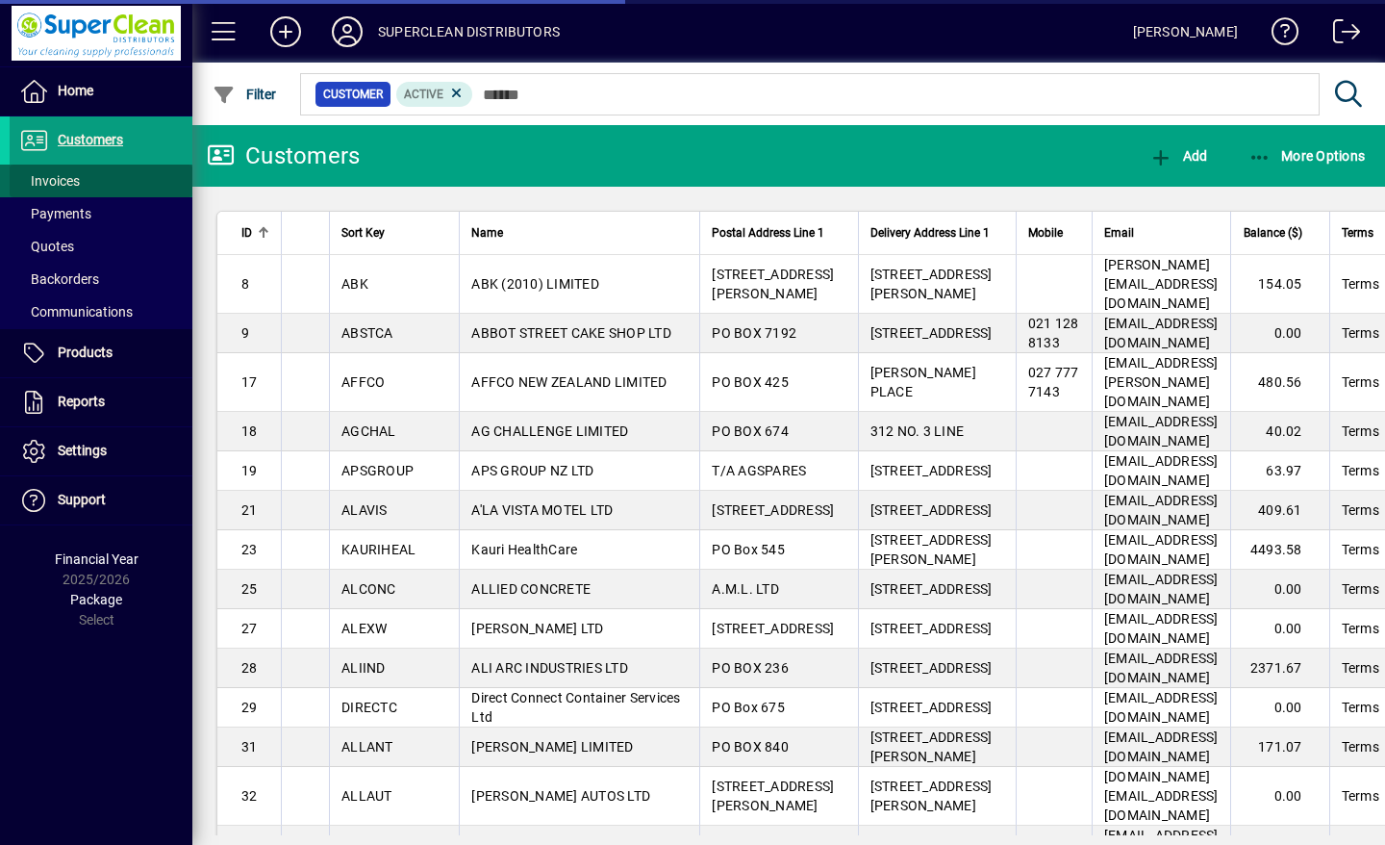
click at [63, 182] on span "Invoices" at bounding box center [49, 180] width 61 height 15
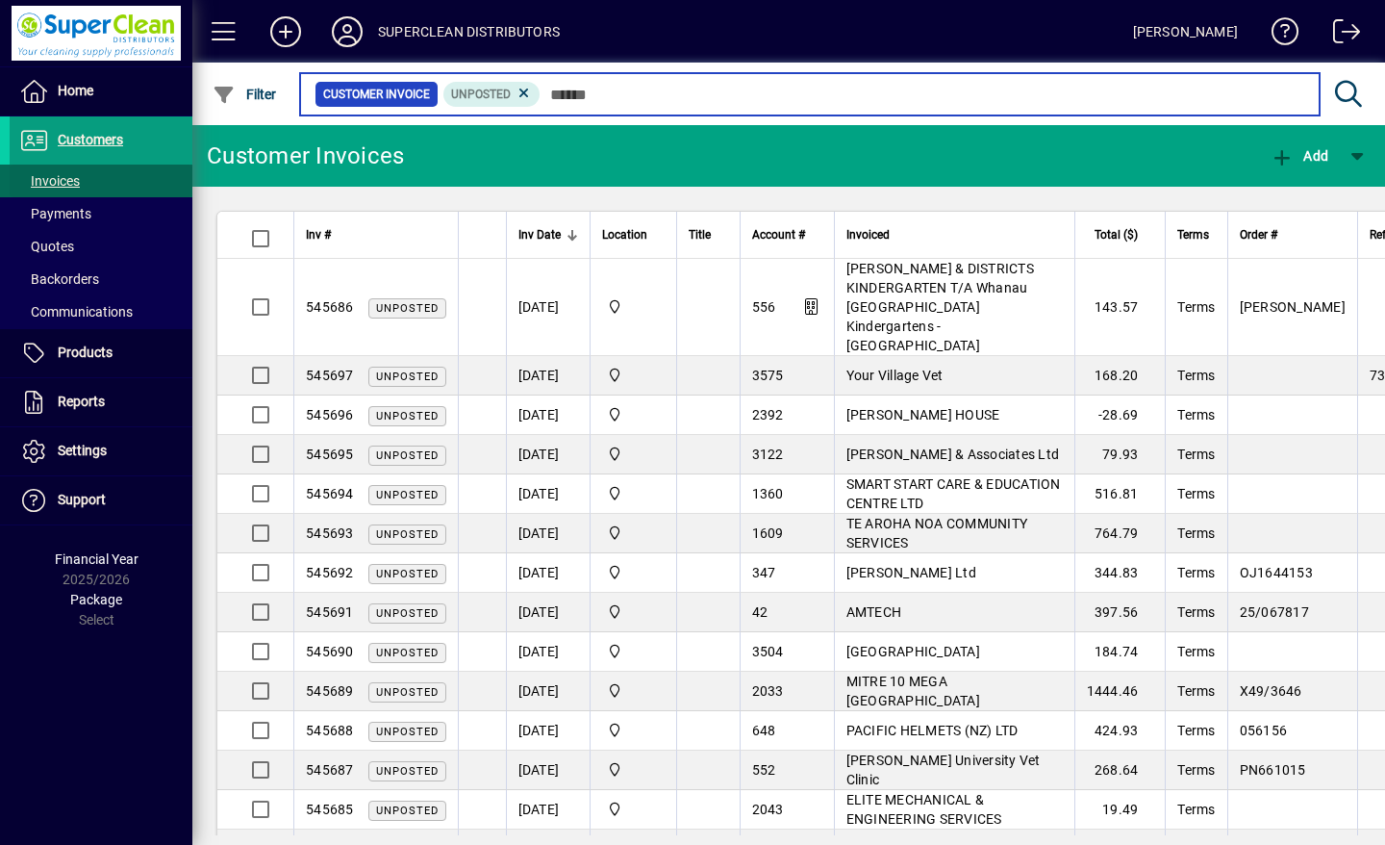
scroll to position [6, 0]
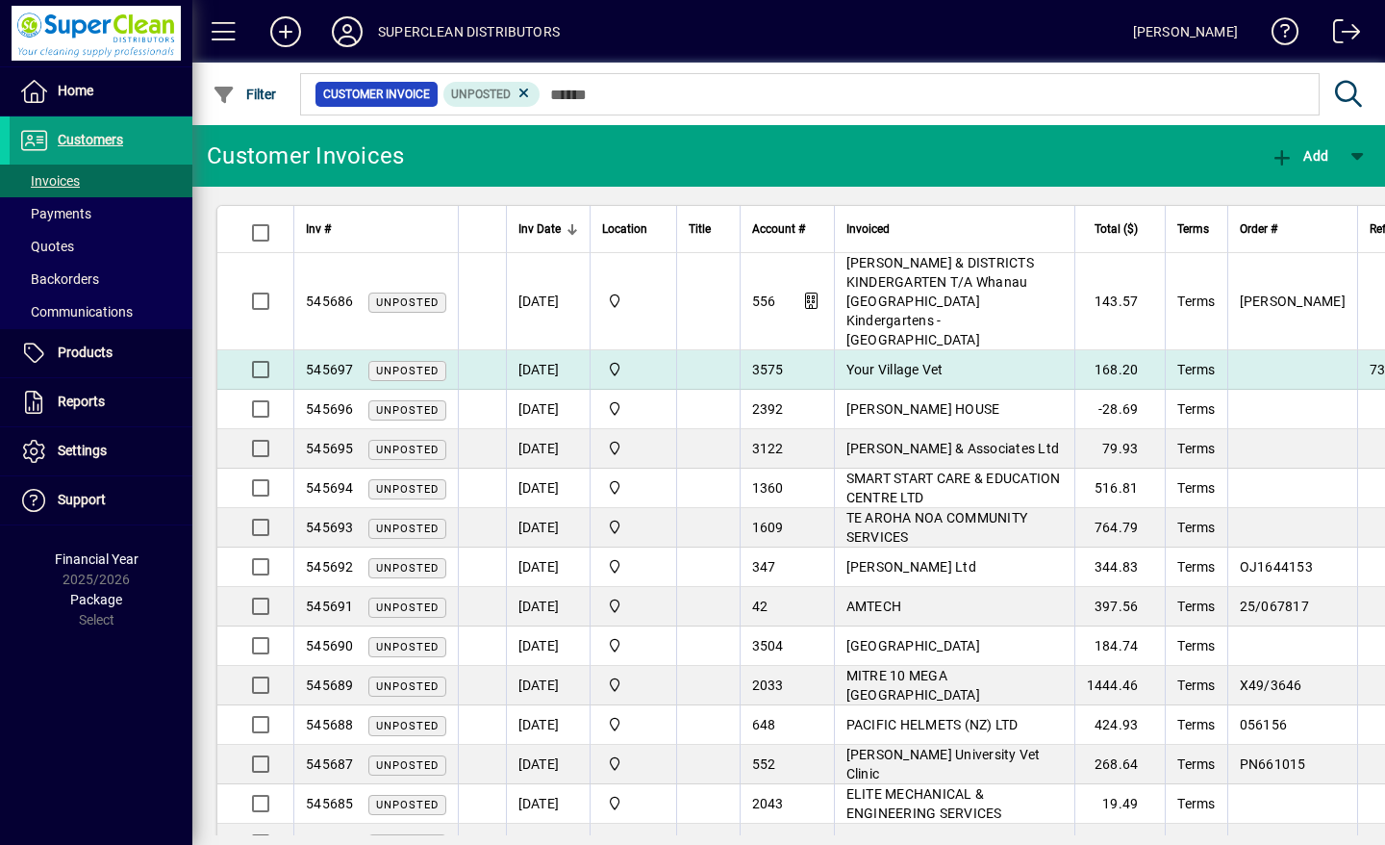
click at [921, 362] on span "Your Village Vet" at bounding box center [894, 369] width 97 height 15
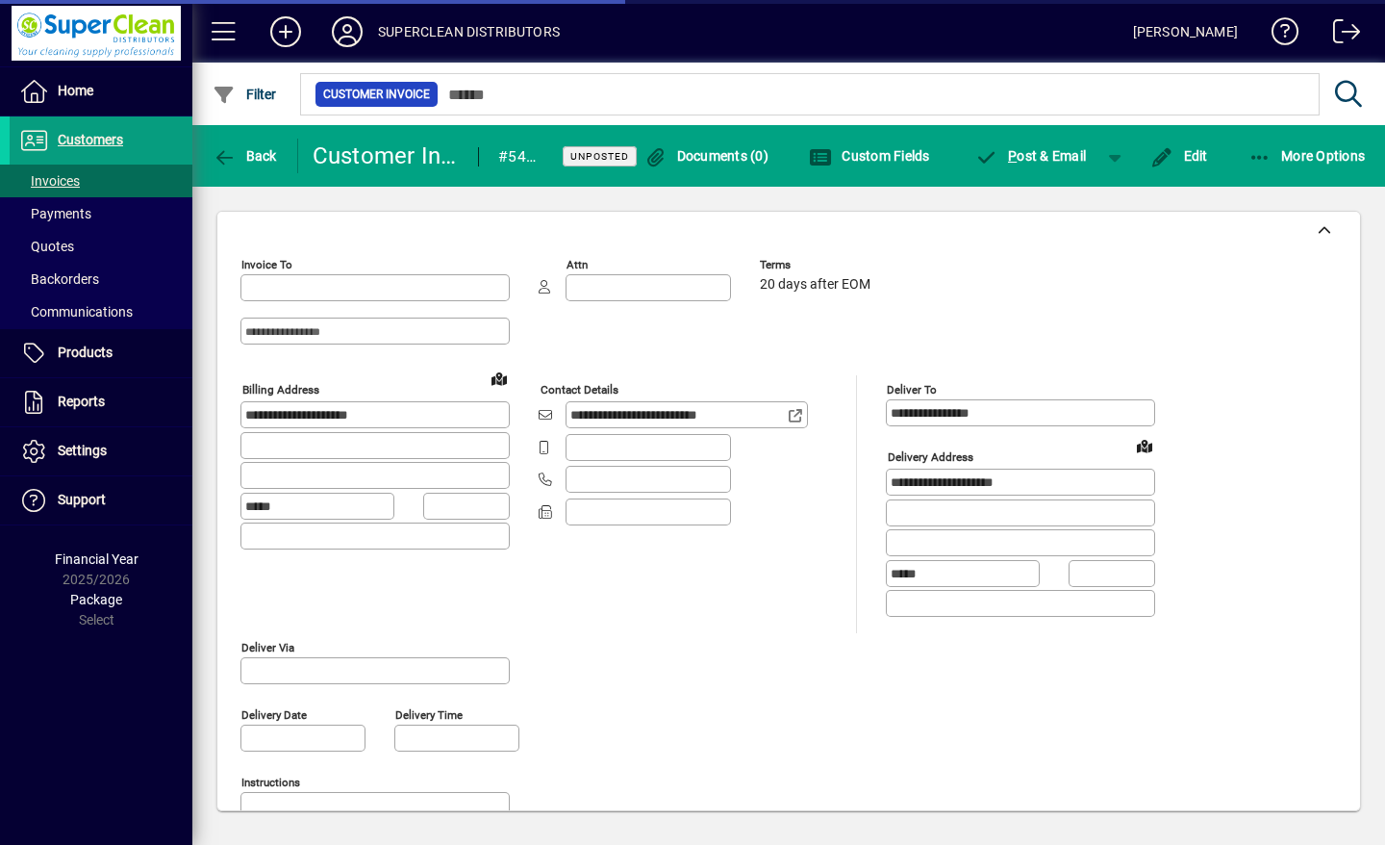
type input "**********"
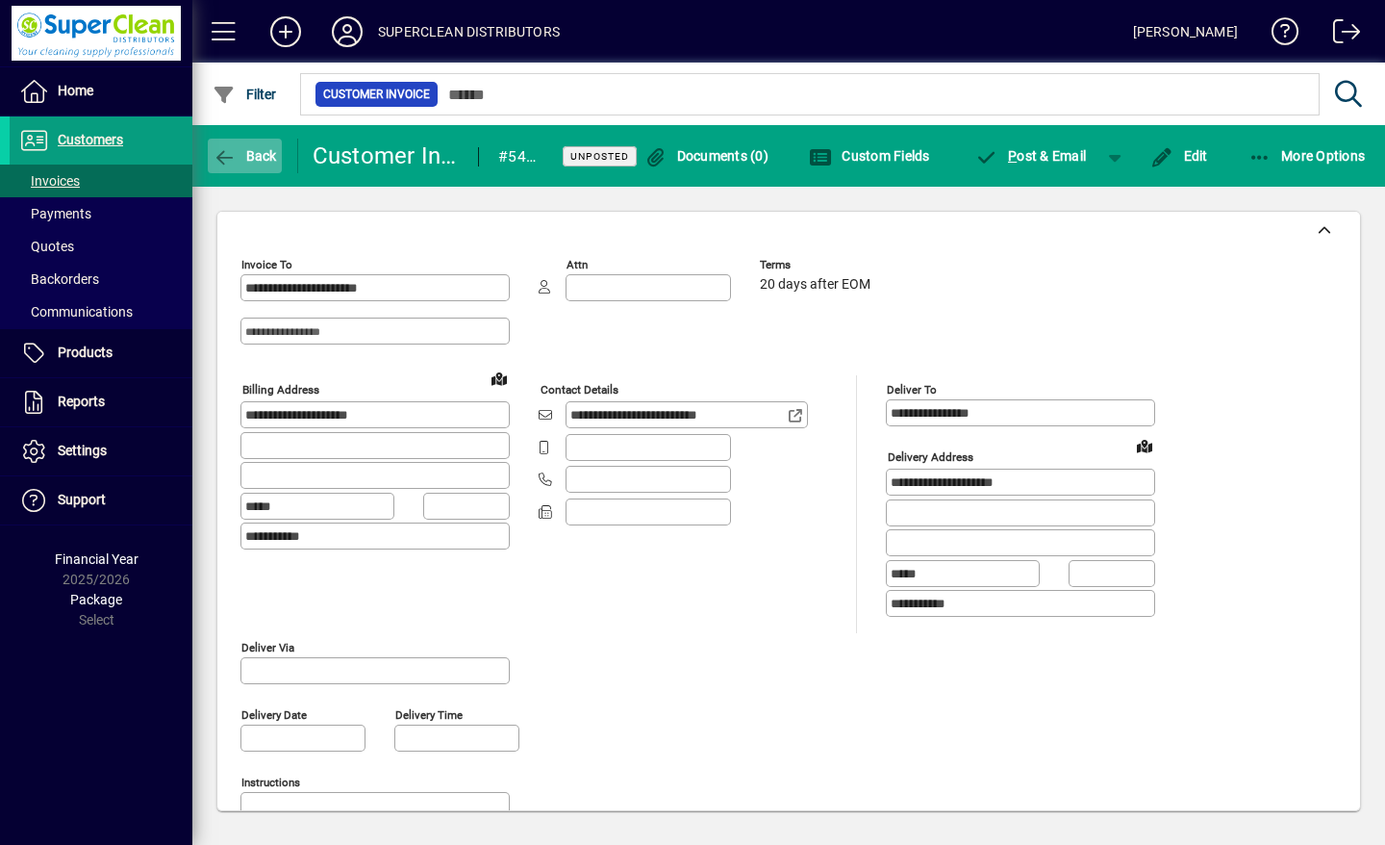
click at [246, 164] on span "button" at bounding box center [245, 156] width 74 height 46
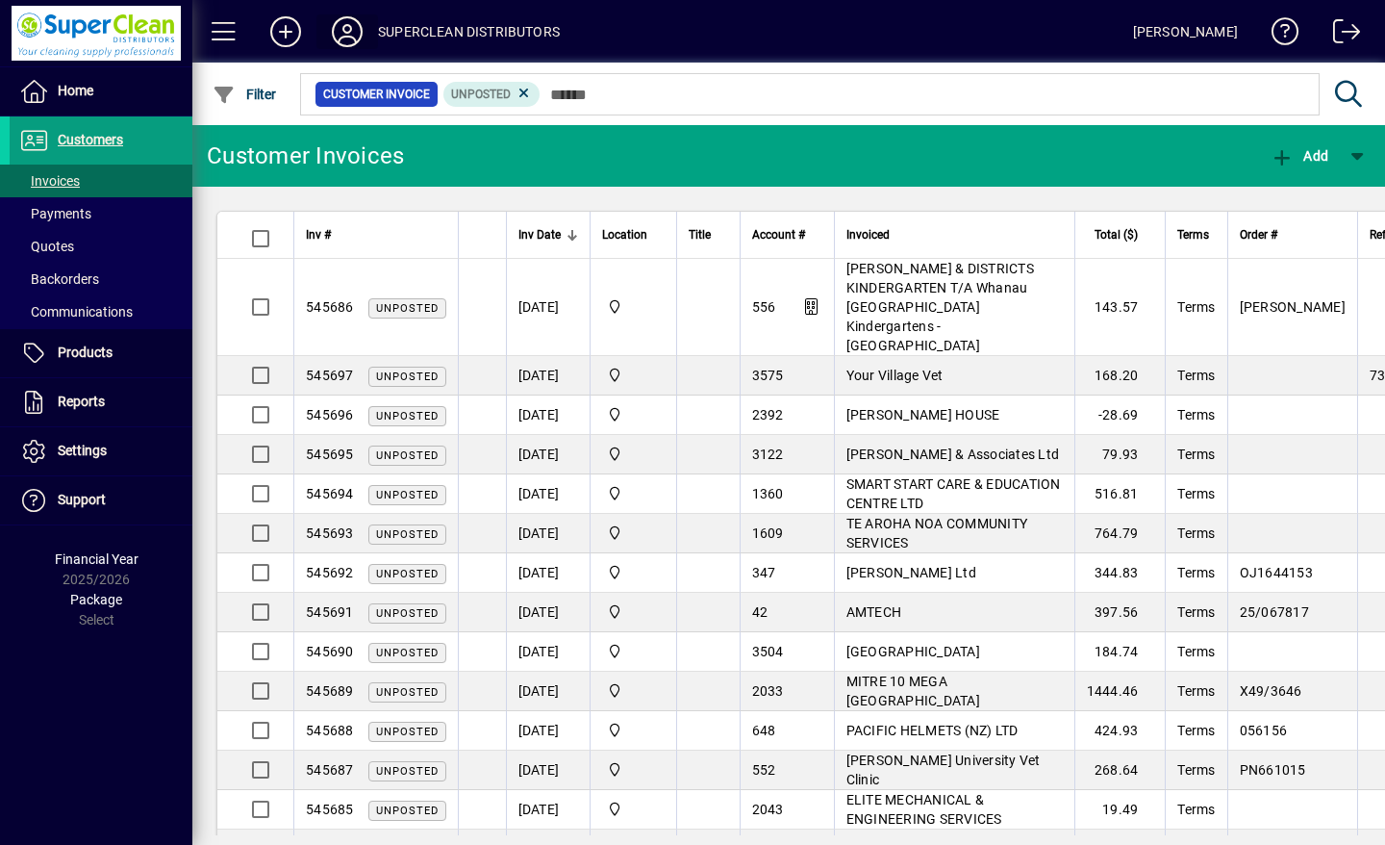
click at [339, 16] on icon at bounding box center [347, 31] width 38 height 31
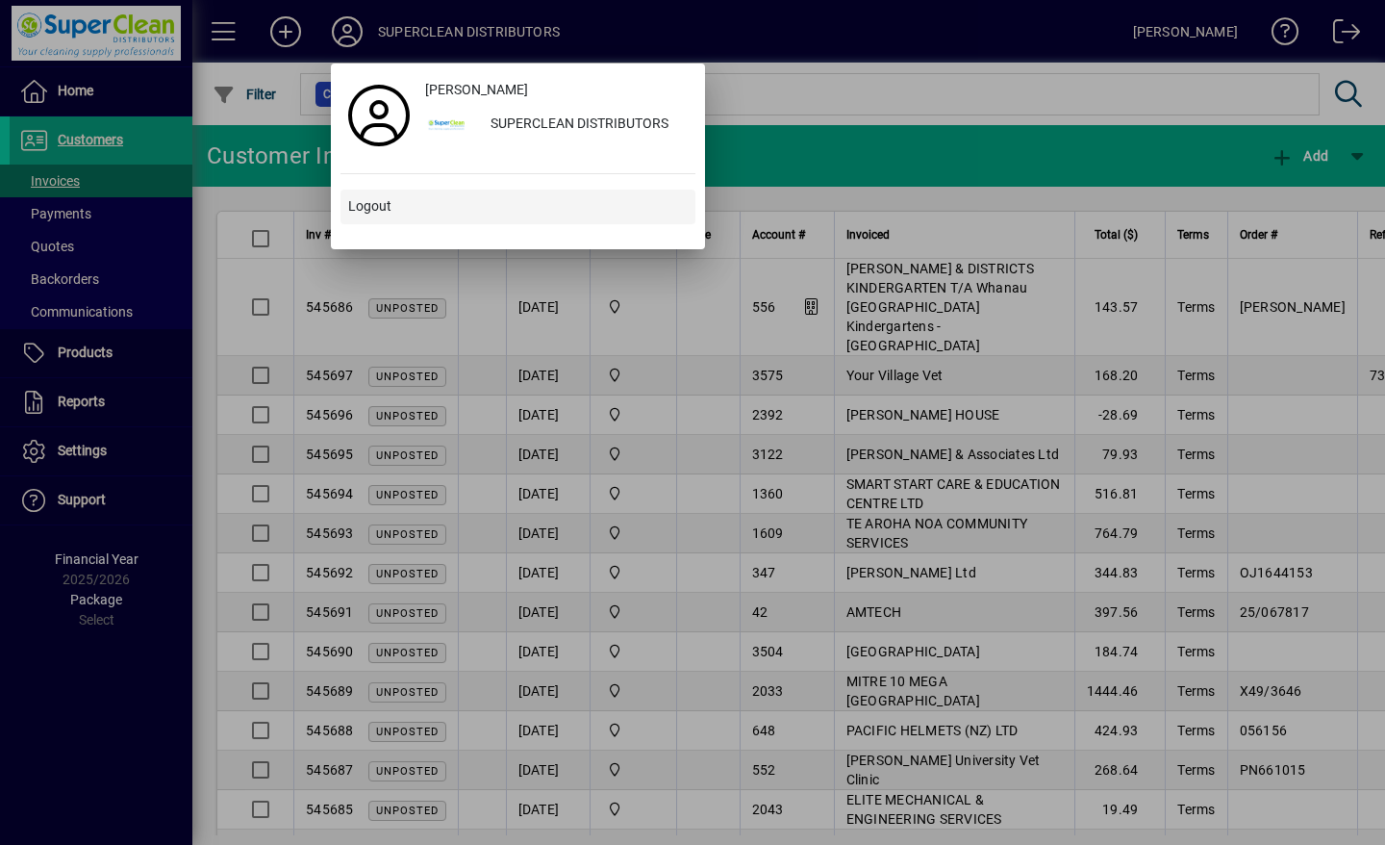
click at [372, 200] on span "Logout" at bounding box center [369, 206] width 43 height 20
